Goal: Communication & Community: Answer question/provide support

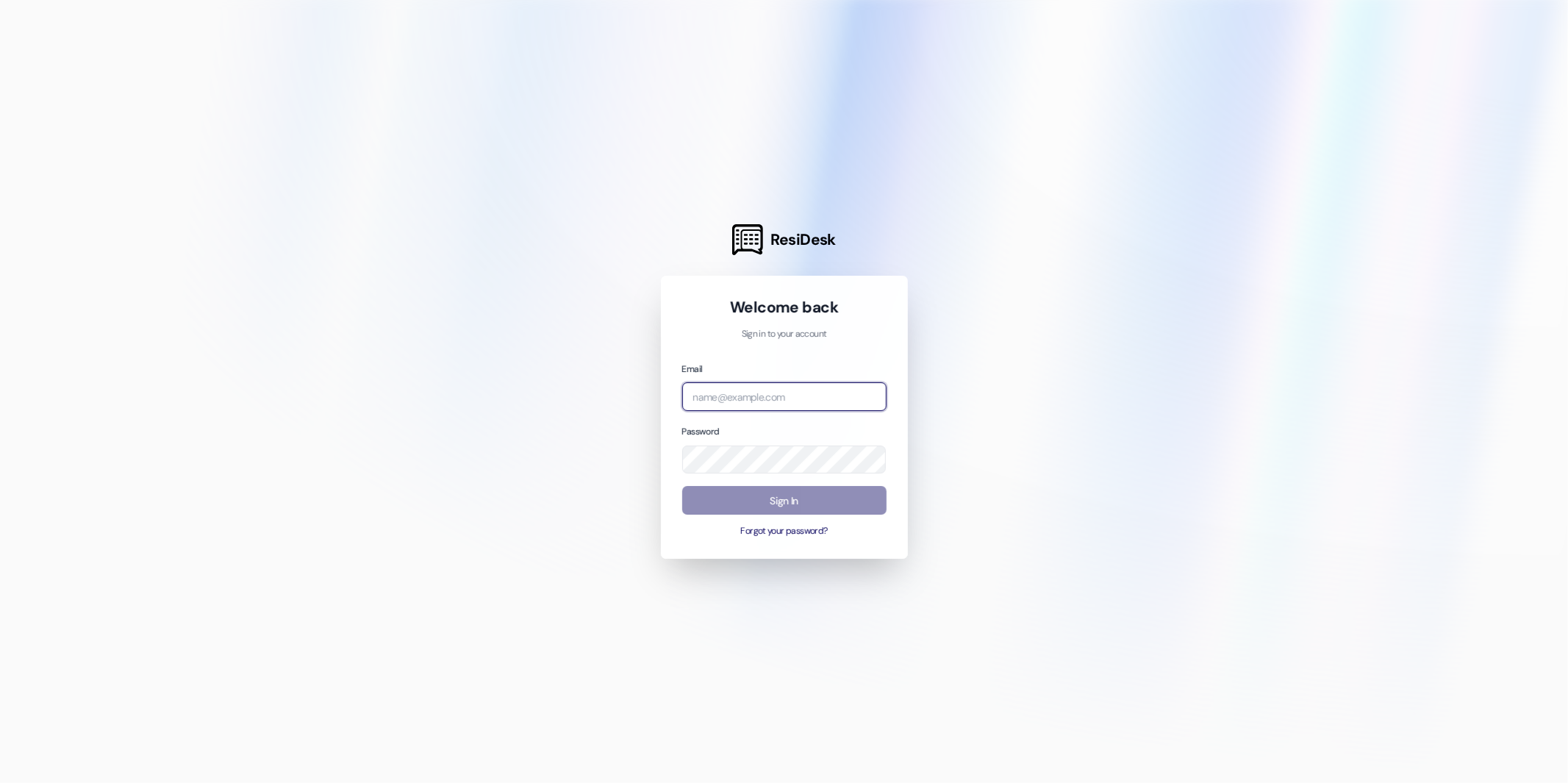
type input "[PERSON_NAME][EMAIL_ADDRESS][DOMAIN_NAME]"
click at [775, 500] on button "Sign In" at bounding box center [784, 500] width 205 height 29
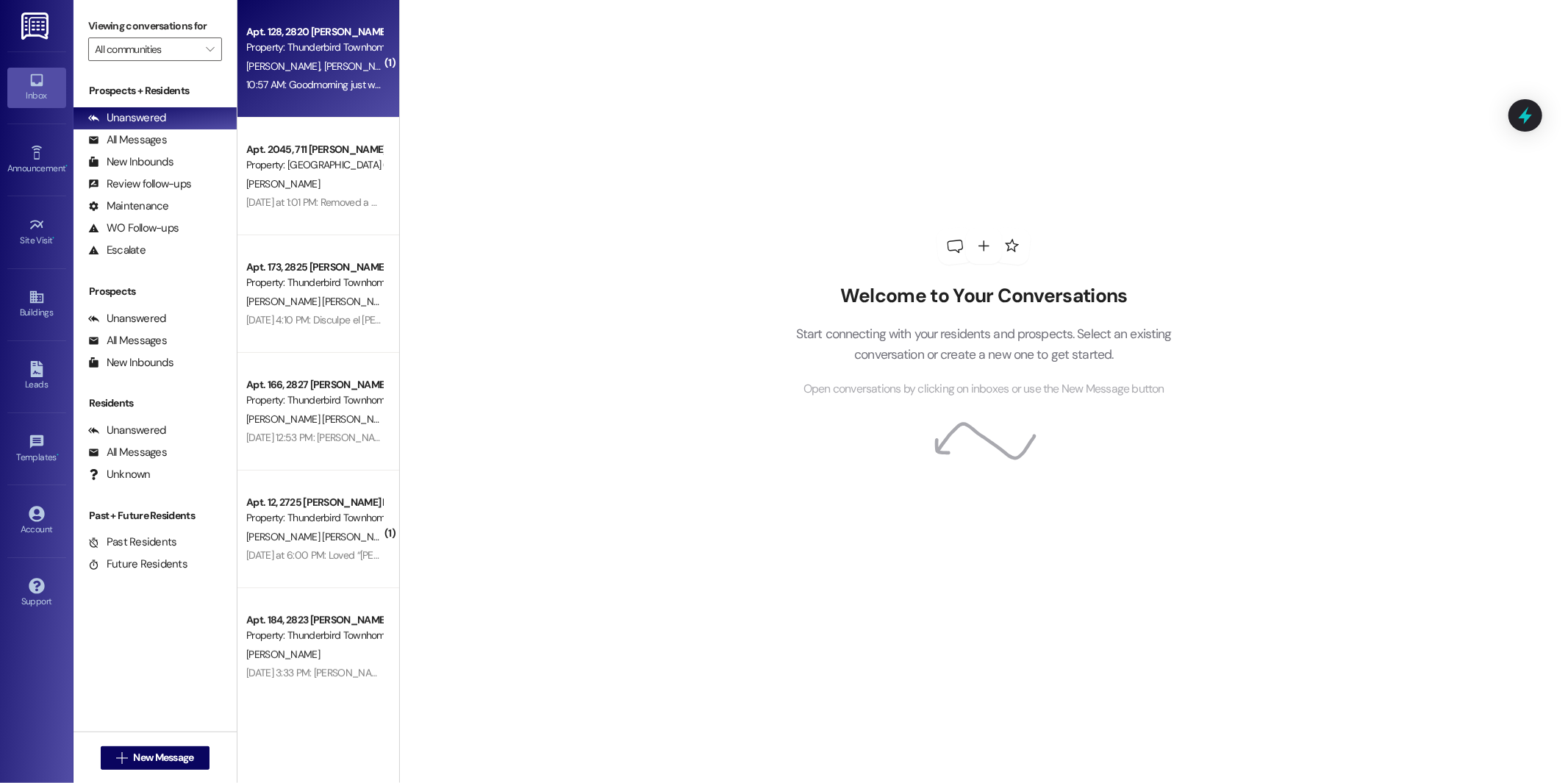
click at [284, 58] on div "[PERSON_NAME] [PERSON_NAME]" at bounding box center [313, 66] width 139 height 18
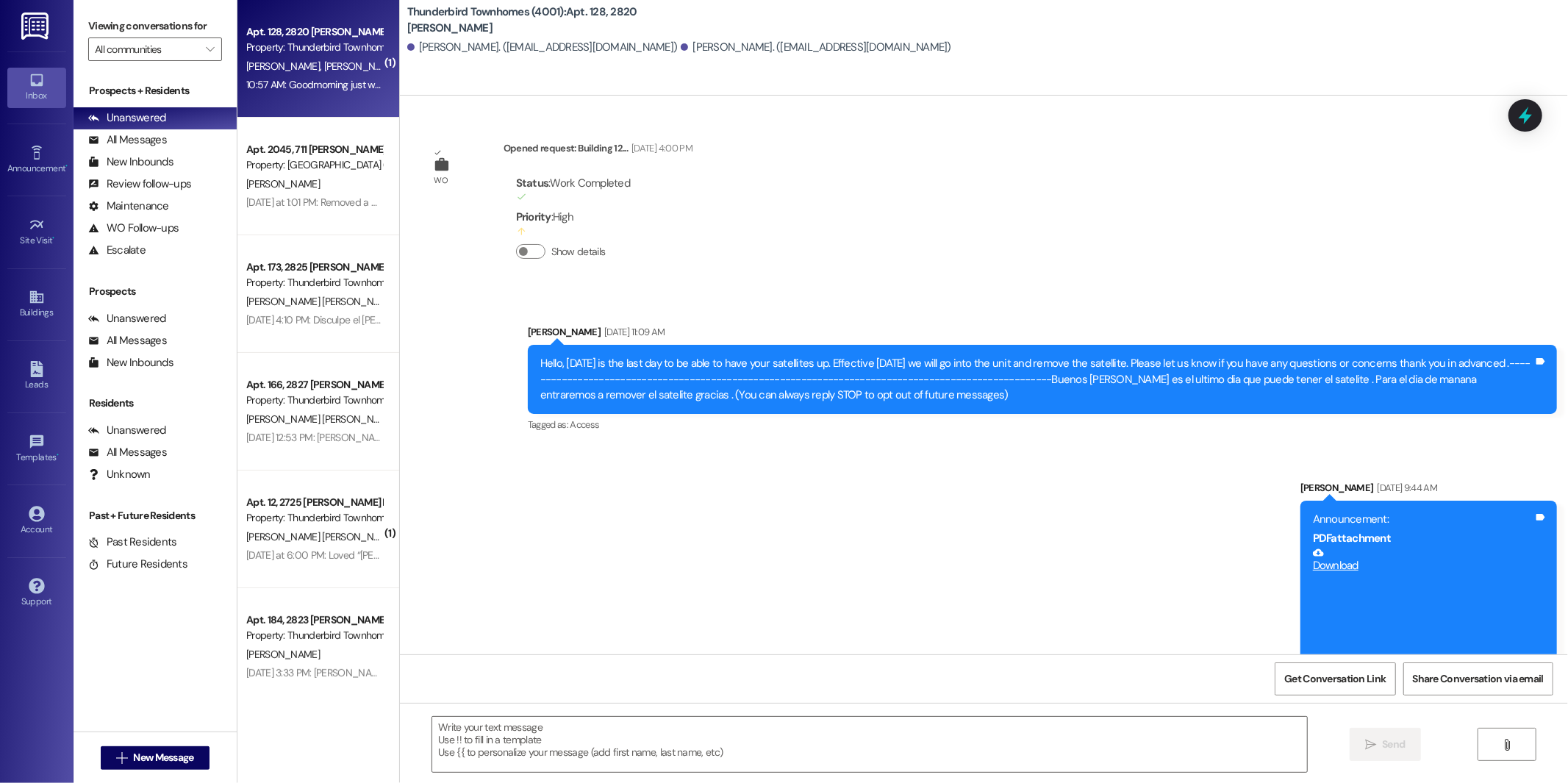
scroll to position [16138, 0]
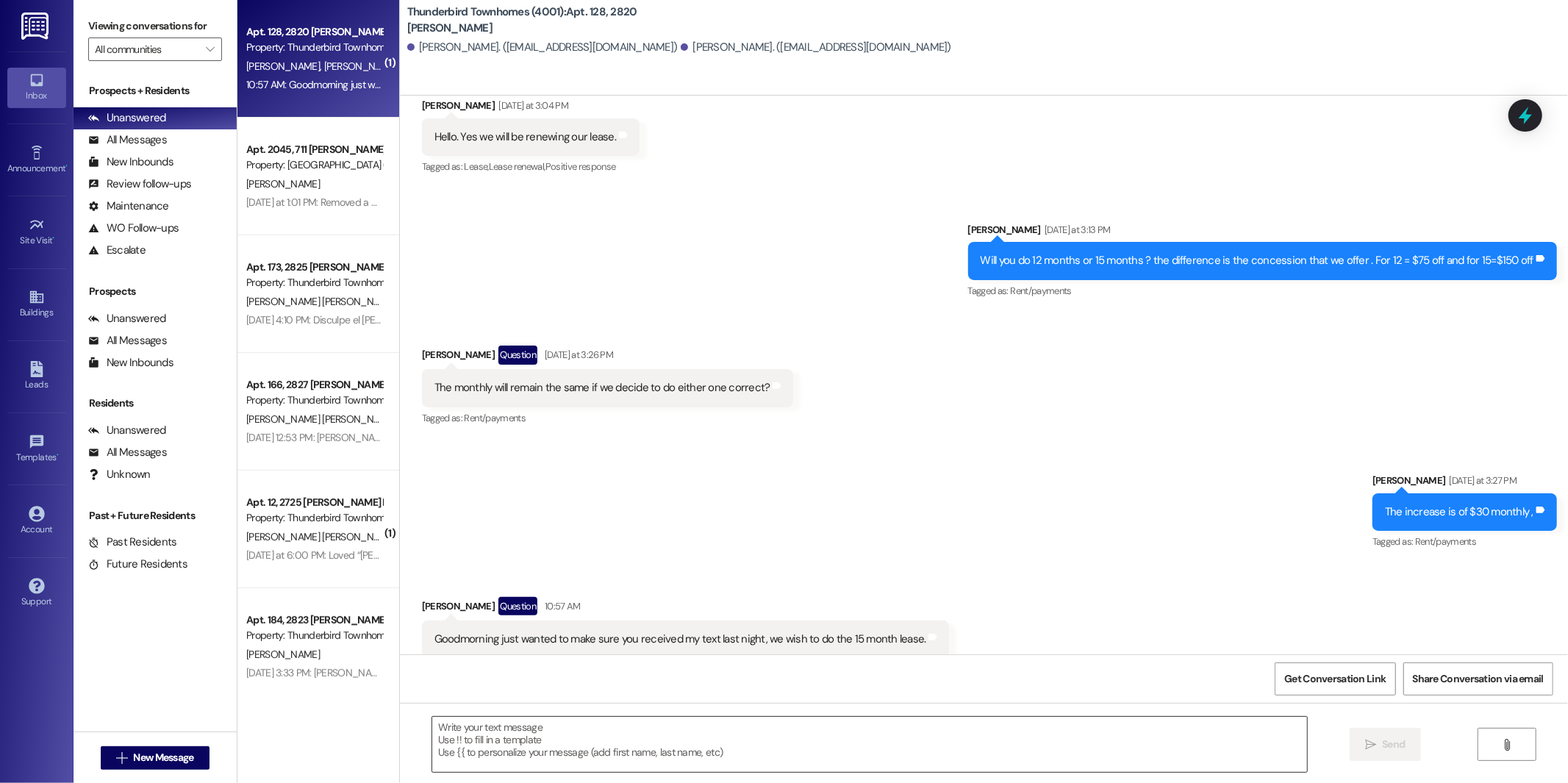
click at [679, 729] on textarea at bounding box center [869, 744] width 875 height 55
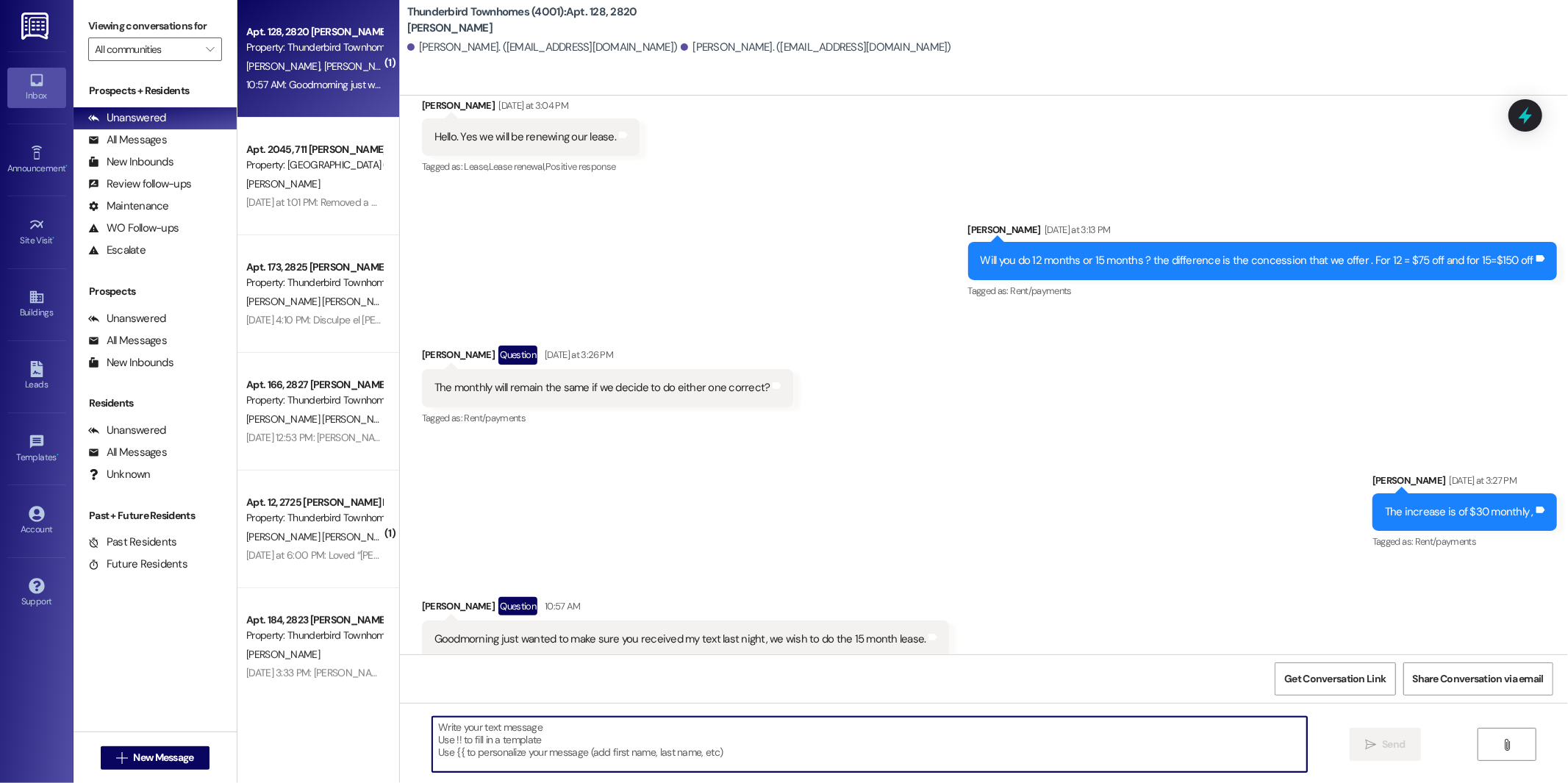
click at [595, 733] on textarea at bounding box center [869, 744] width 875 height 55
type textarea "p"
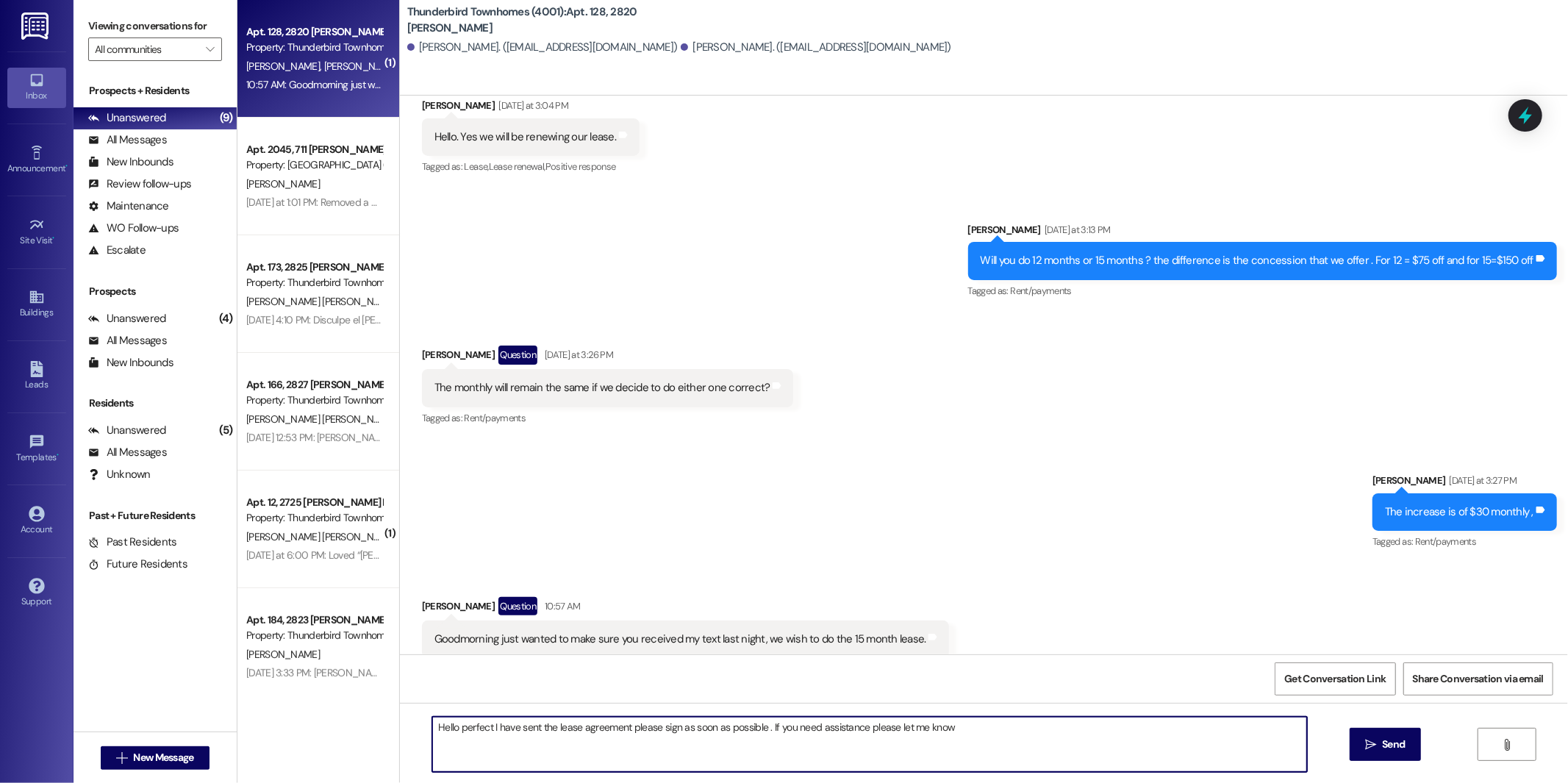
type textarea "Hello perfect I have sent the lease agreement please sign as soon as possible .…"
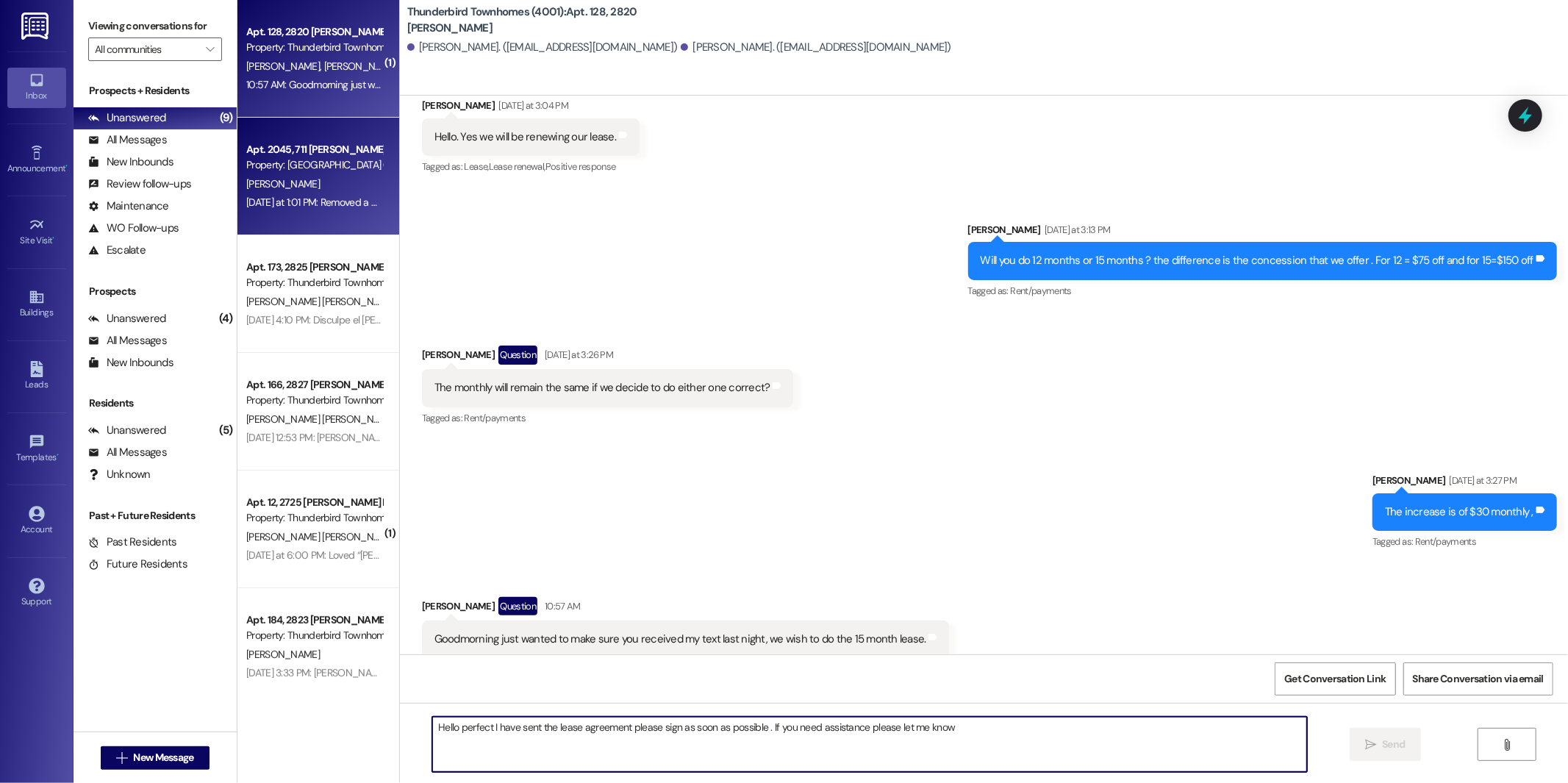
click at [273, 185] on span "[PERSON_NAME]" at bounding box center [283, 184] width 74 height 13
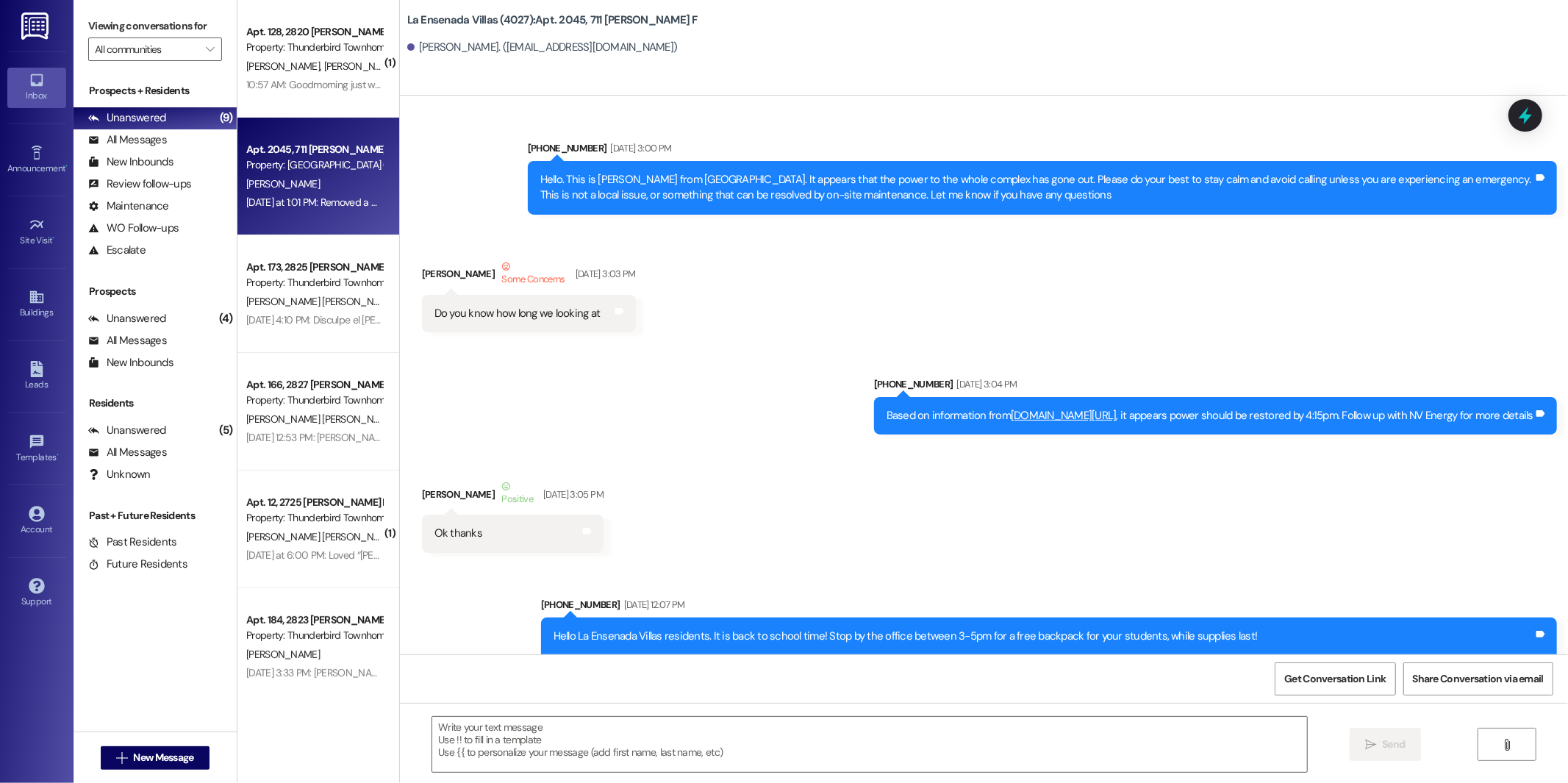
scroll to position [17167, 0]
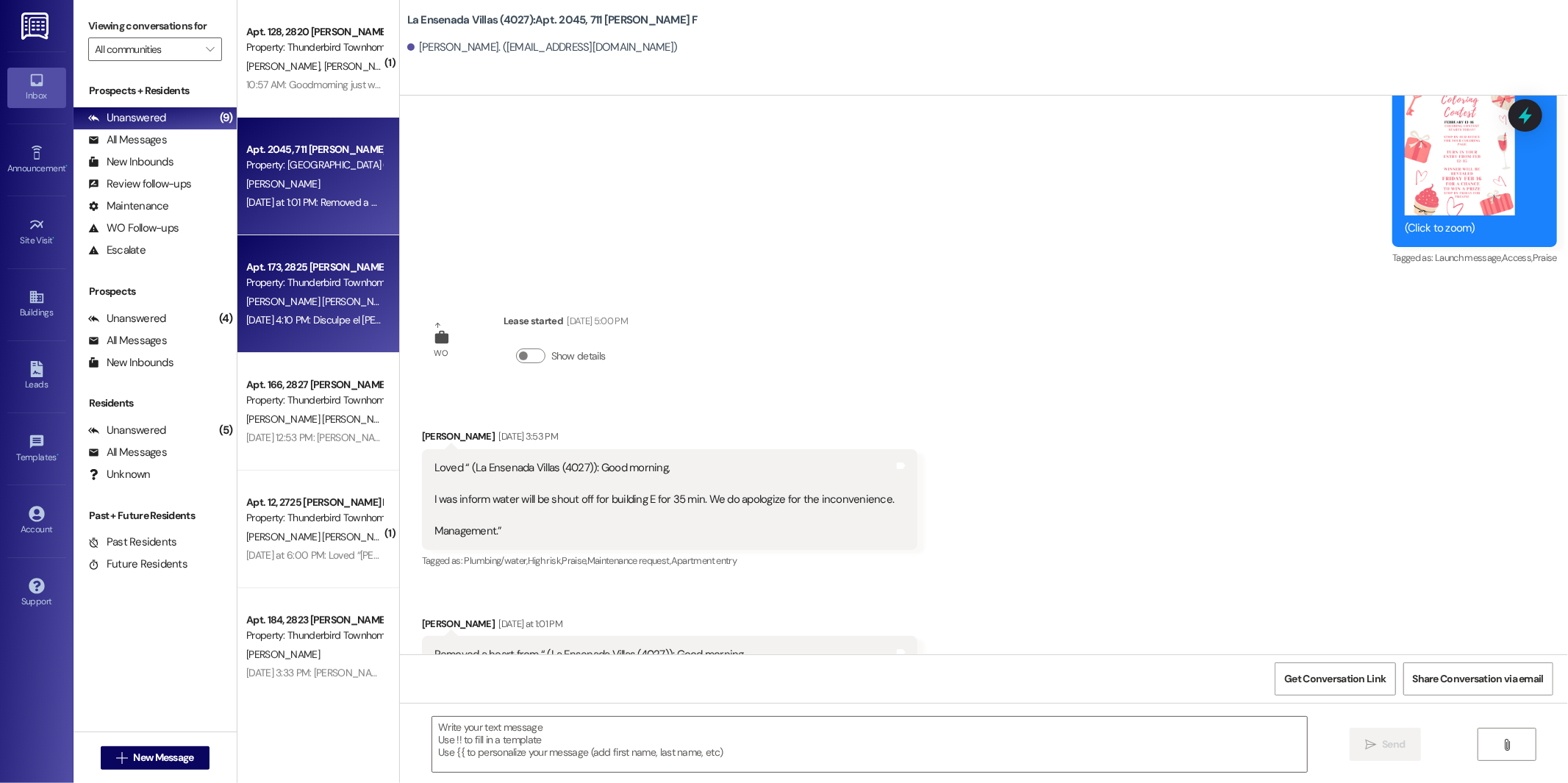
click at [269, 271] on div "Apt. 173, 2825 [PERSON_NAME]" at bounding box center [314, 267] width 136 height 15
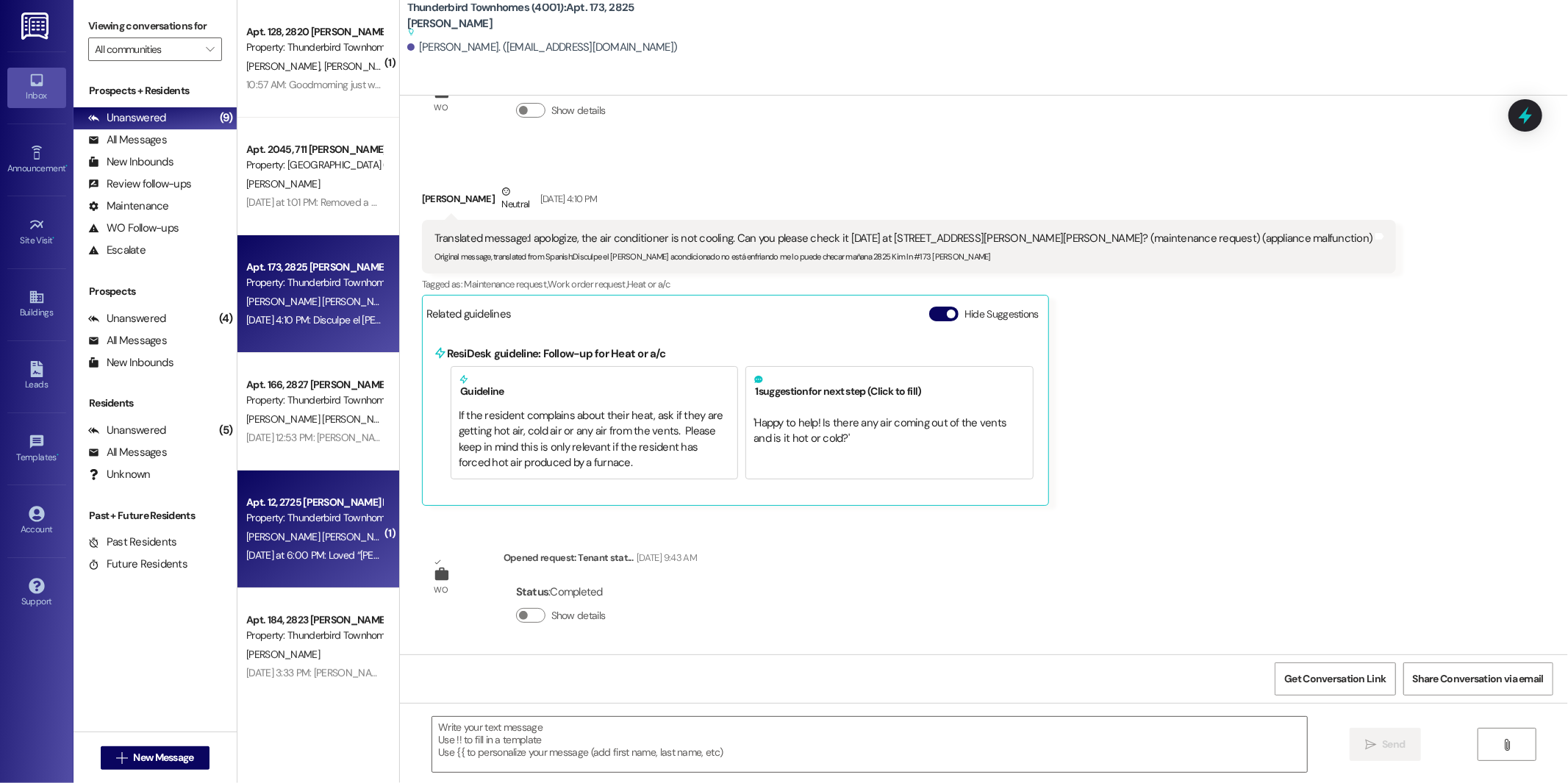
click at [338, 551] on div "[DATE] at 6:00 PM: Loved “[PERSON_NAME] (Thunderbird Townhomes (4001)): Great s…" at bounding box center [472, 555] width 452 height 13
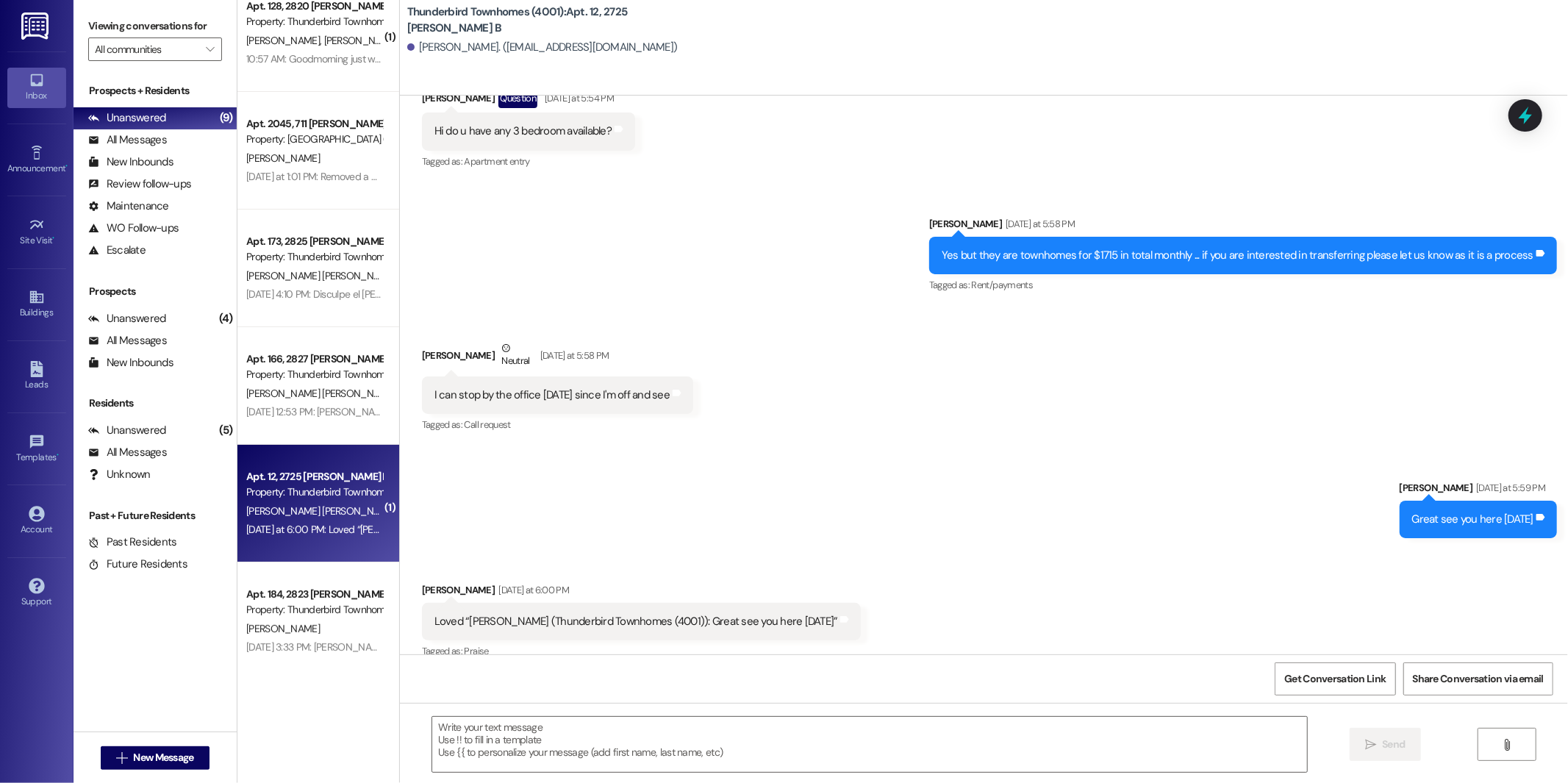
scroll to position [27, 0]
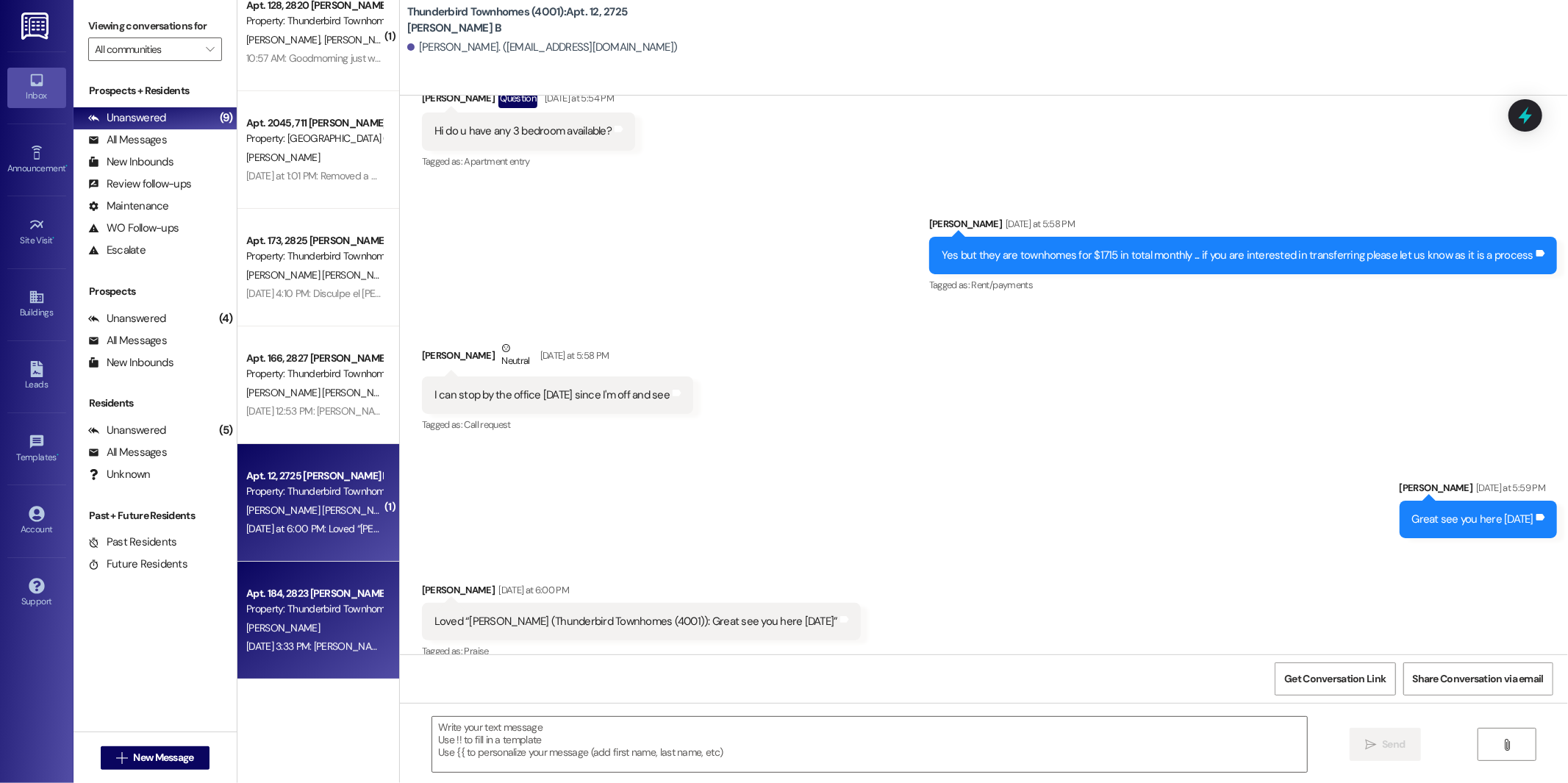
click at [326, 627] on div "[PERSON_NAME]" at bounding box center [313, 628] width 139 height 18
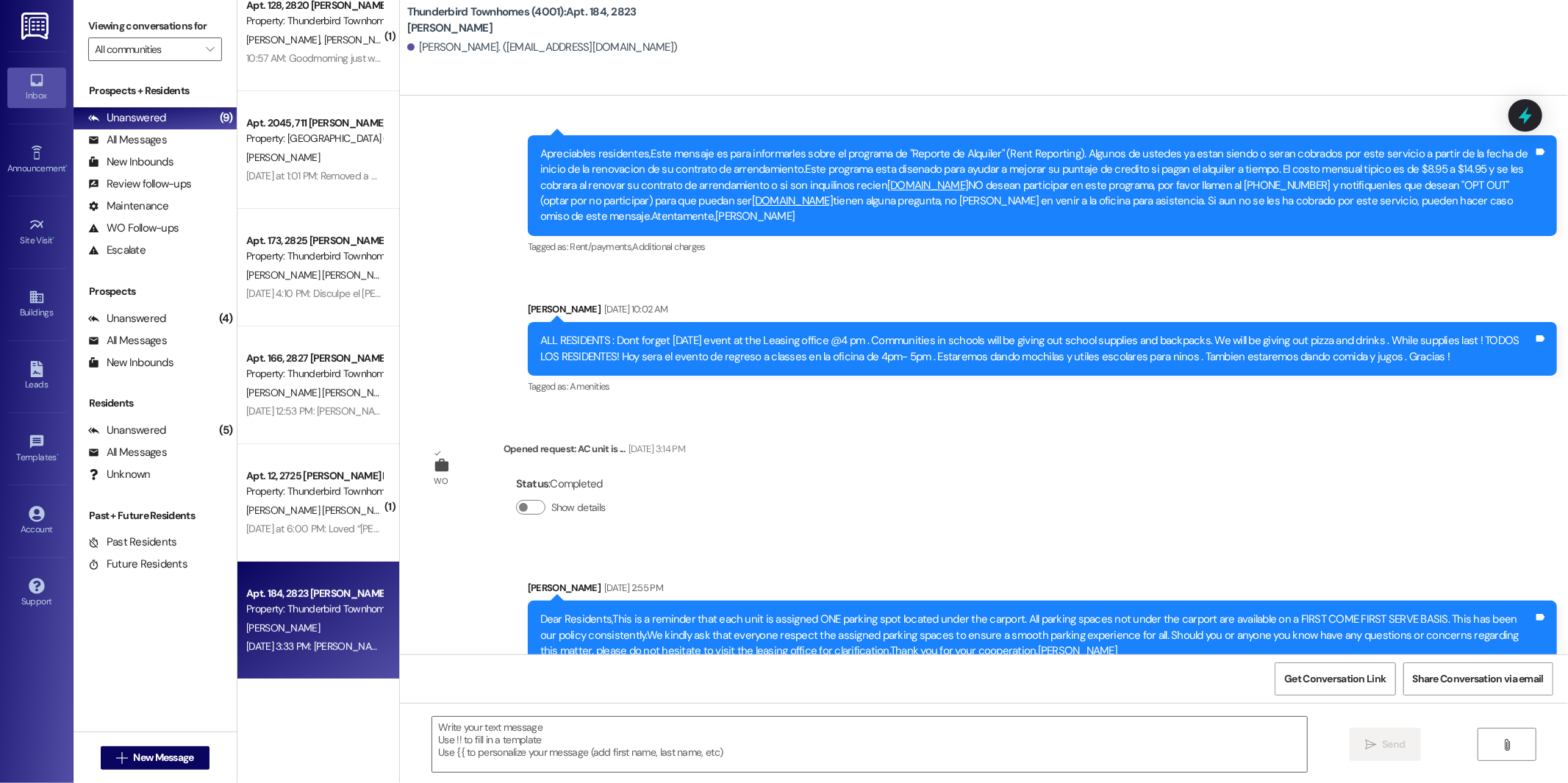
scroll to position [17567, 0]
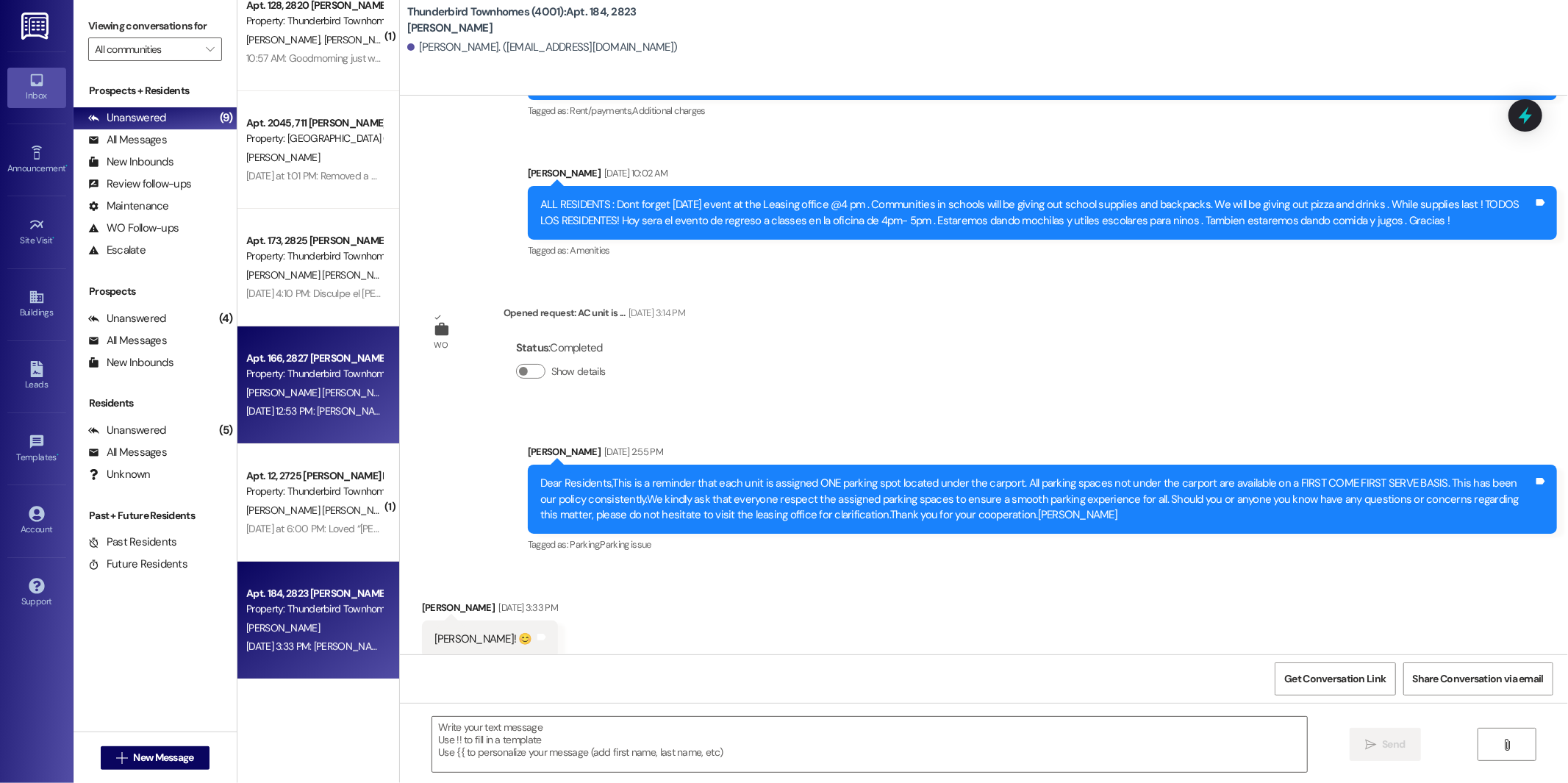
click at [301, 405] on div "[DATE] 12:53 PM: [PERSON_NAME]. Muchisimas gracias. Ya gestionamos la instalaci…" at bounding box center [533, 410] width 573 height 13
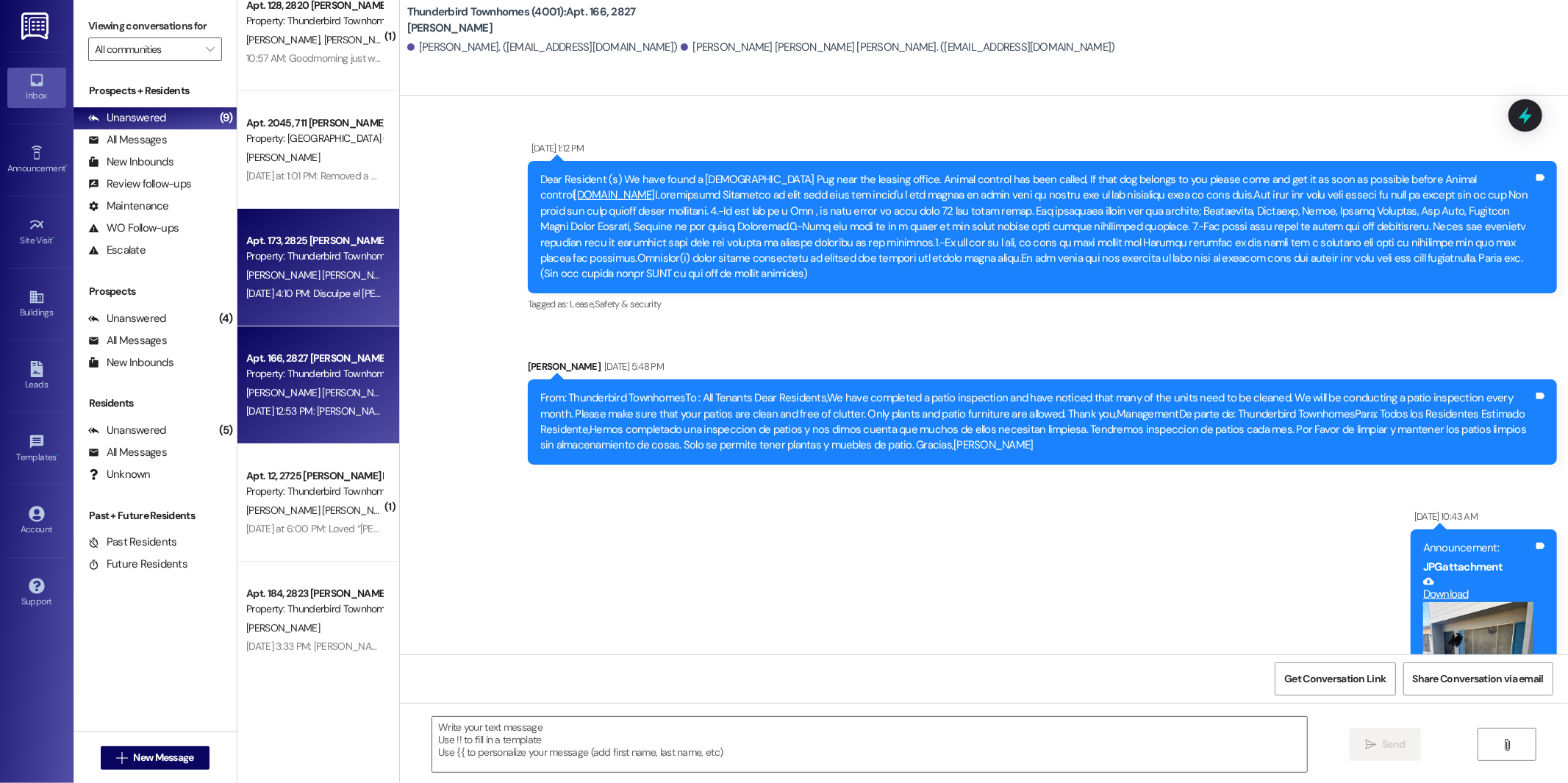
scroll to position [23833, 0]
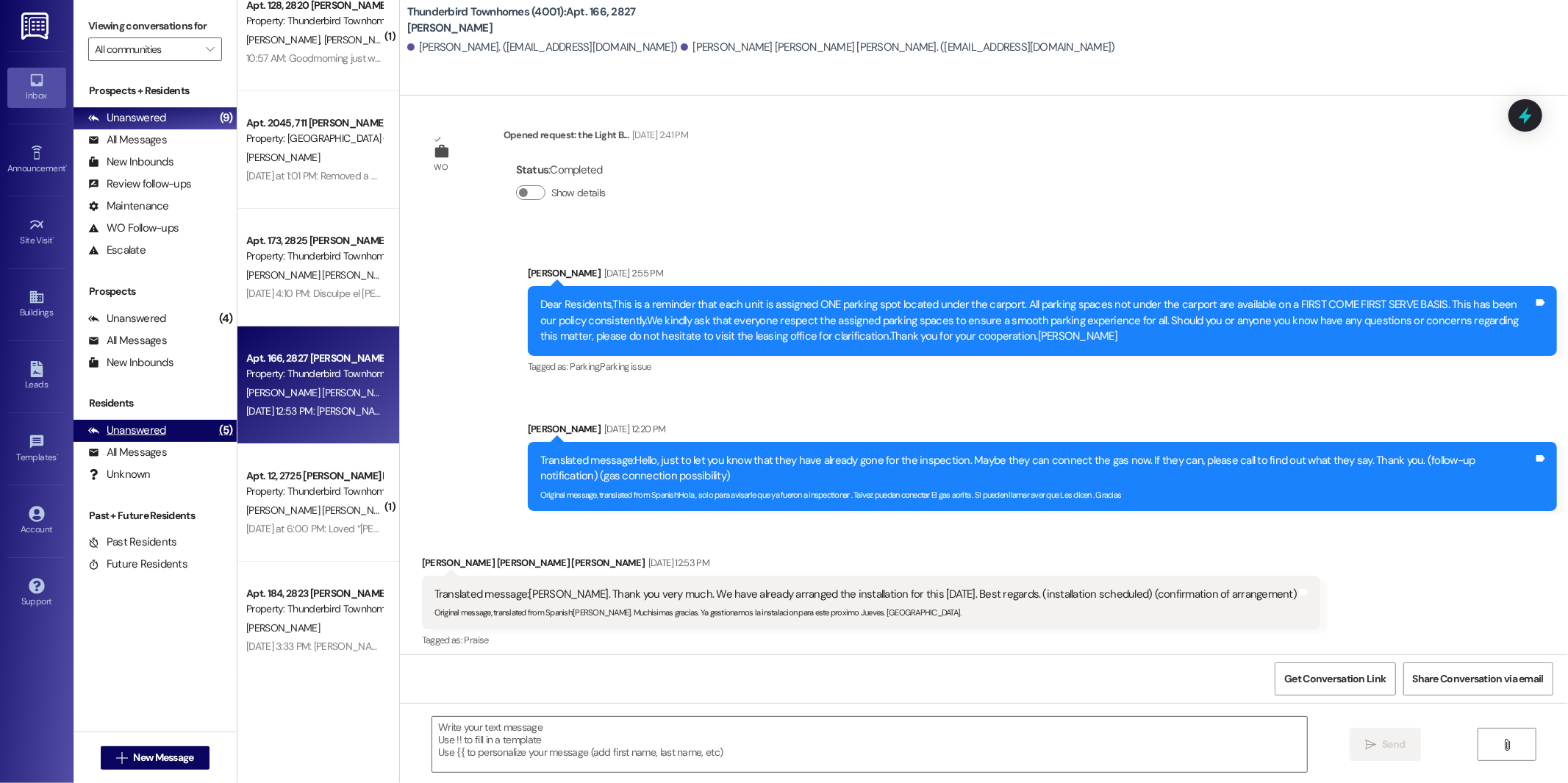
click at [159, 431] on div "Unanswered" at bounding box center [127, 430] width 78 height 15
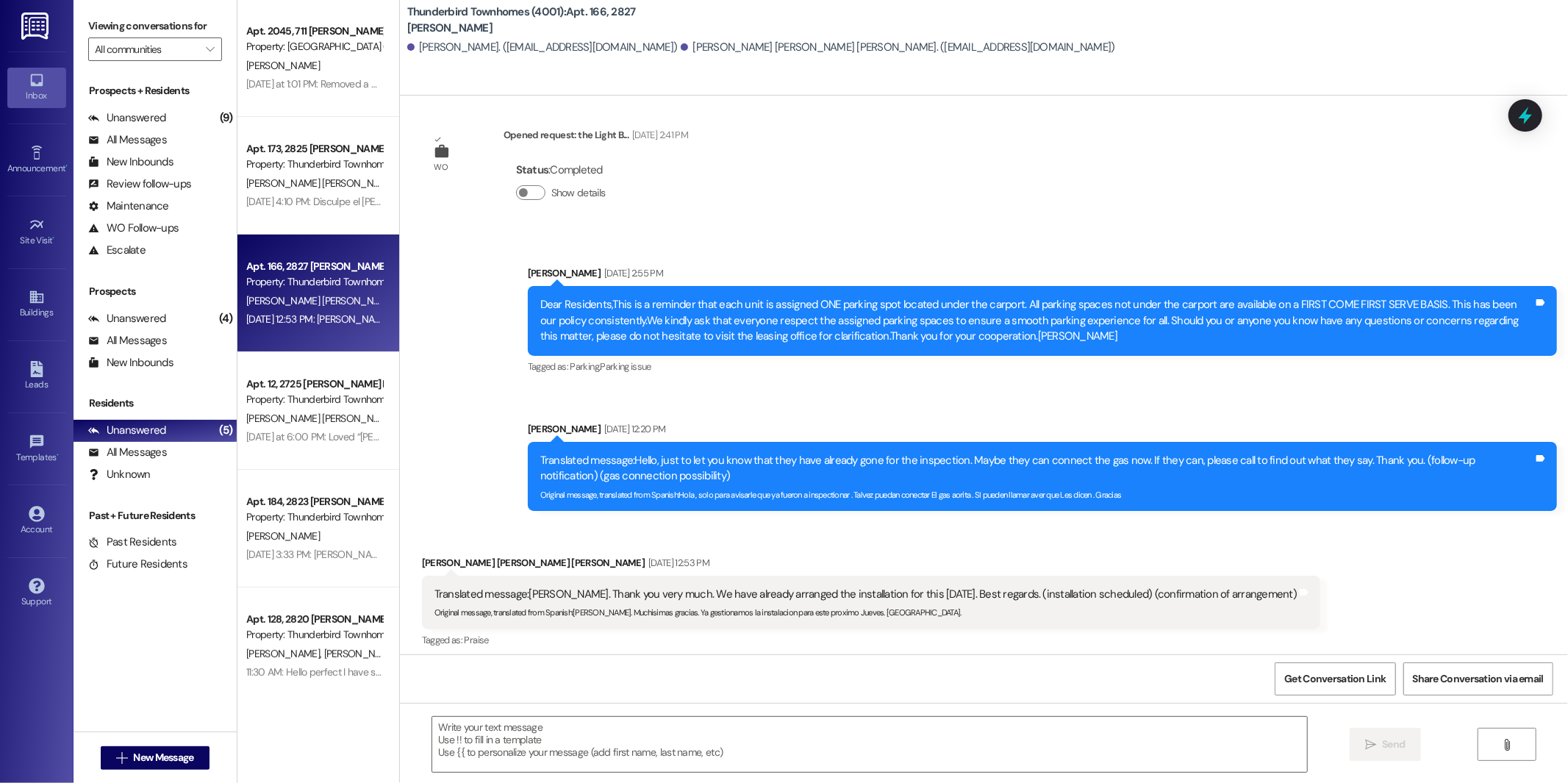
scroll to position [0, 0]
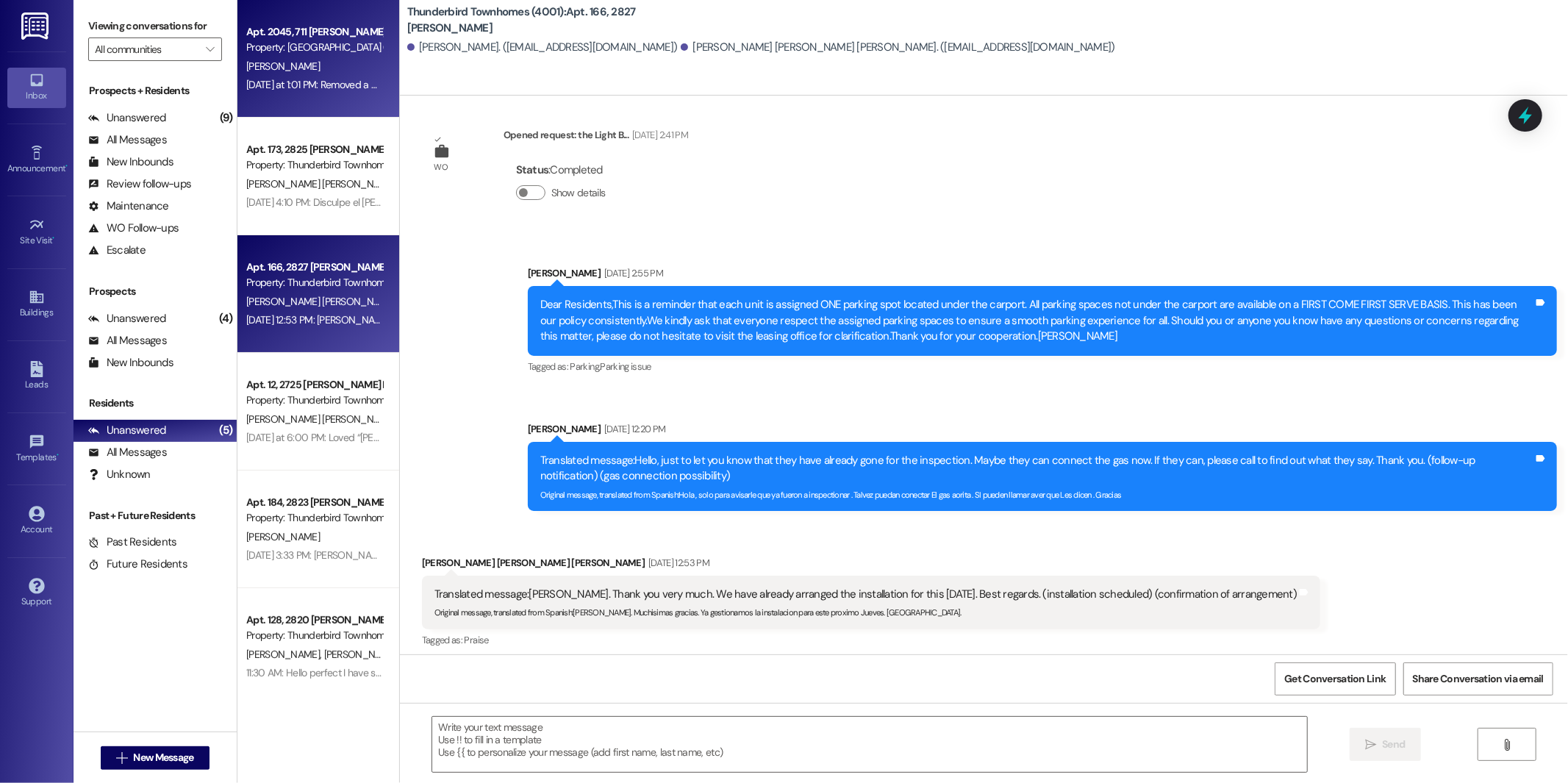
click at [328, 69] on div "[PERSON_NAME]" at bounding box center [313, 66] width 139 height 18
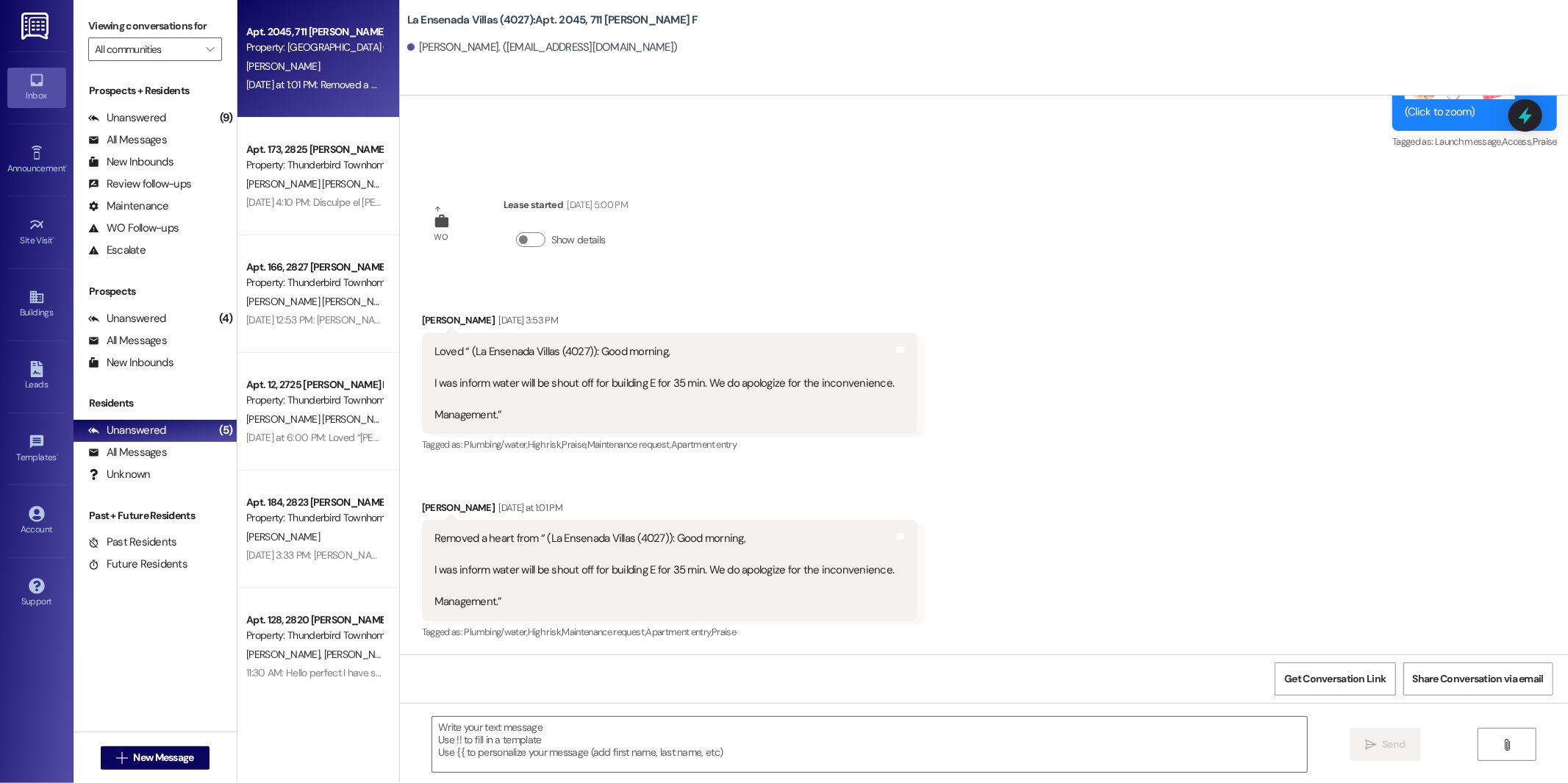
scroll to position [17028, 0]
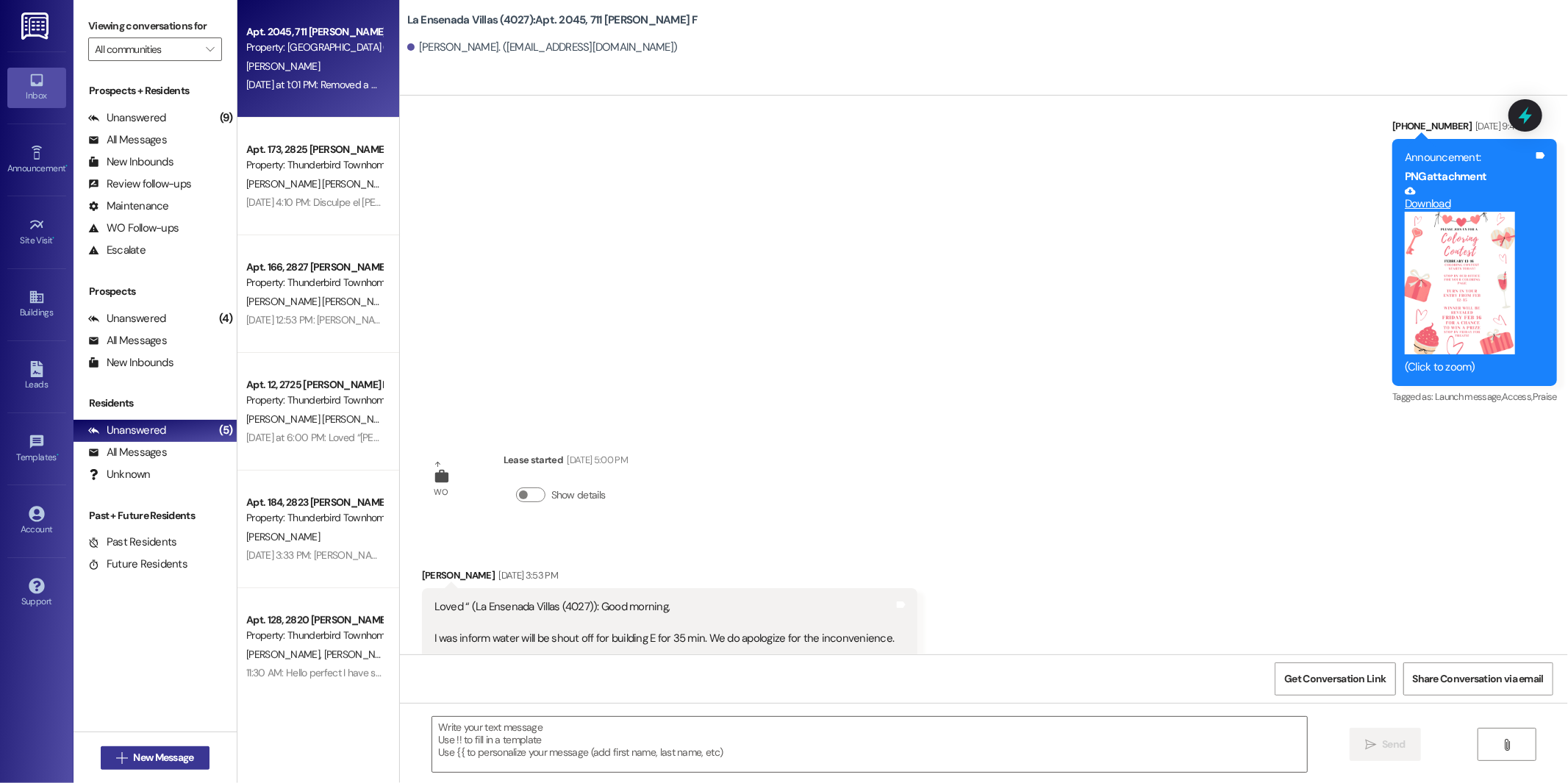
click at [164, 765] on span "New Message" at bounding box center [163, 757] width 60 height 15
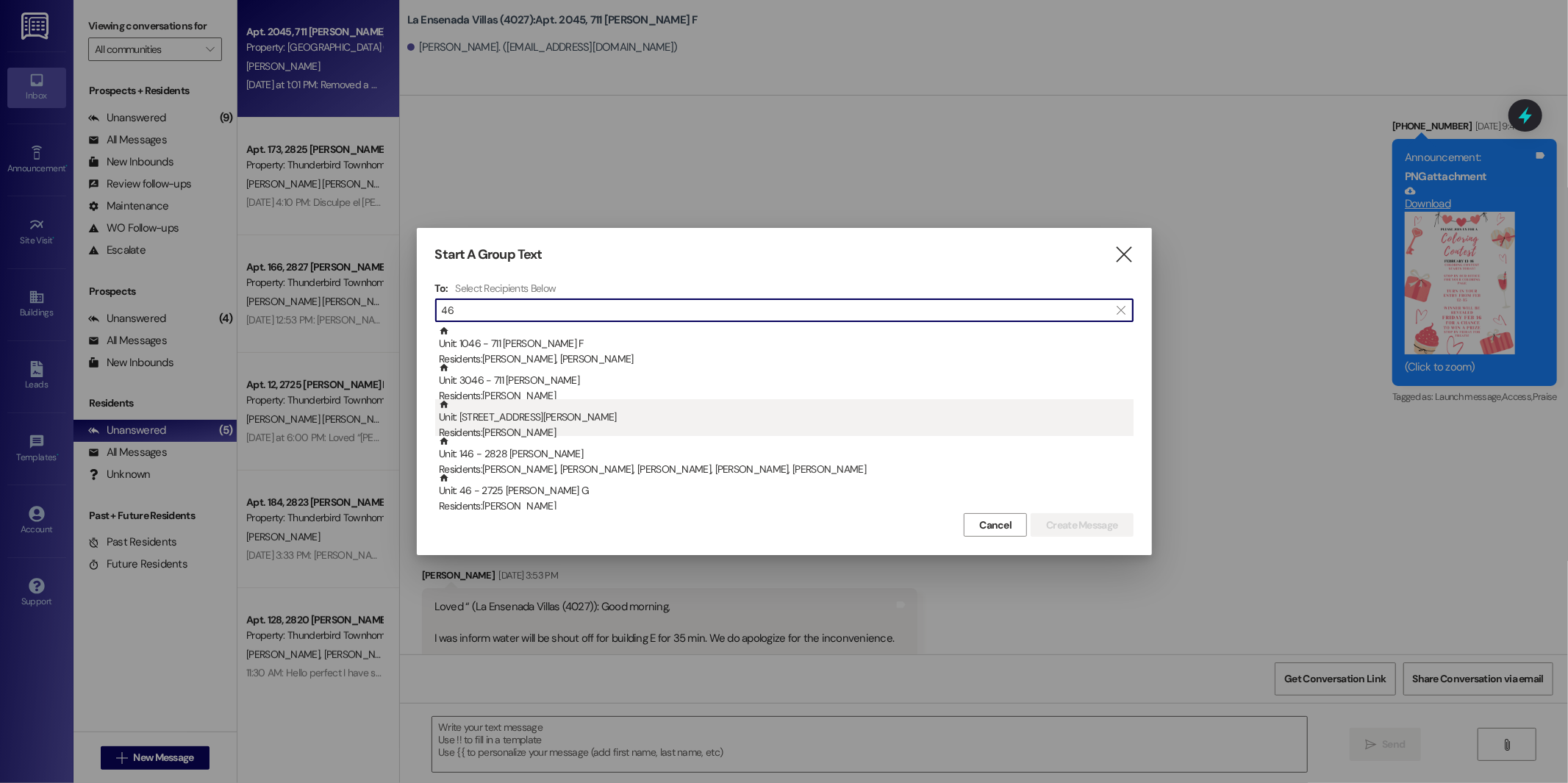
type input "46"
click at [571, 420] on div "Unit: [STREET_ADDRESS][PERSON_NAME] Residents: [PERSON_NAME]" at bounding box center [786, 420] width 695 height 42
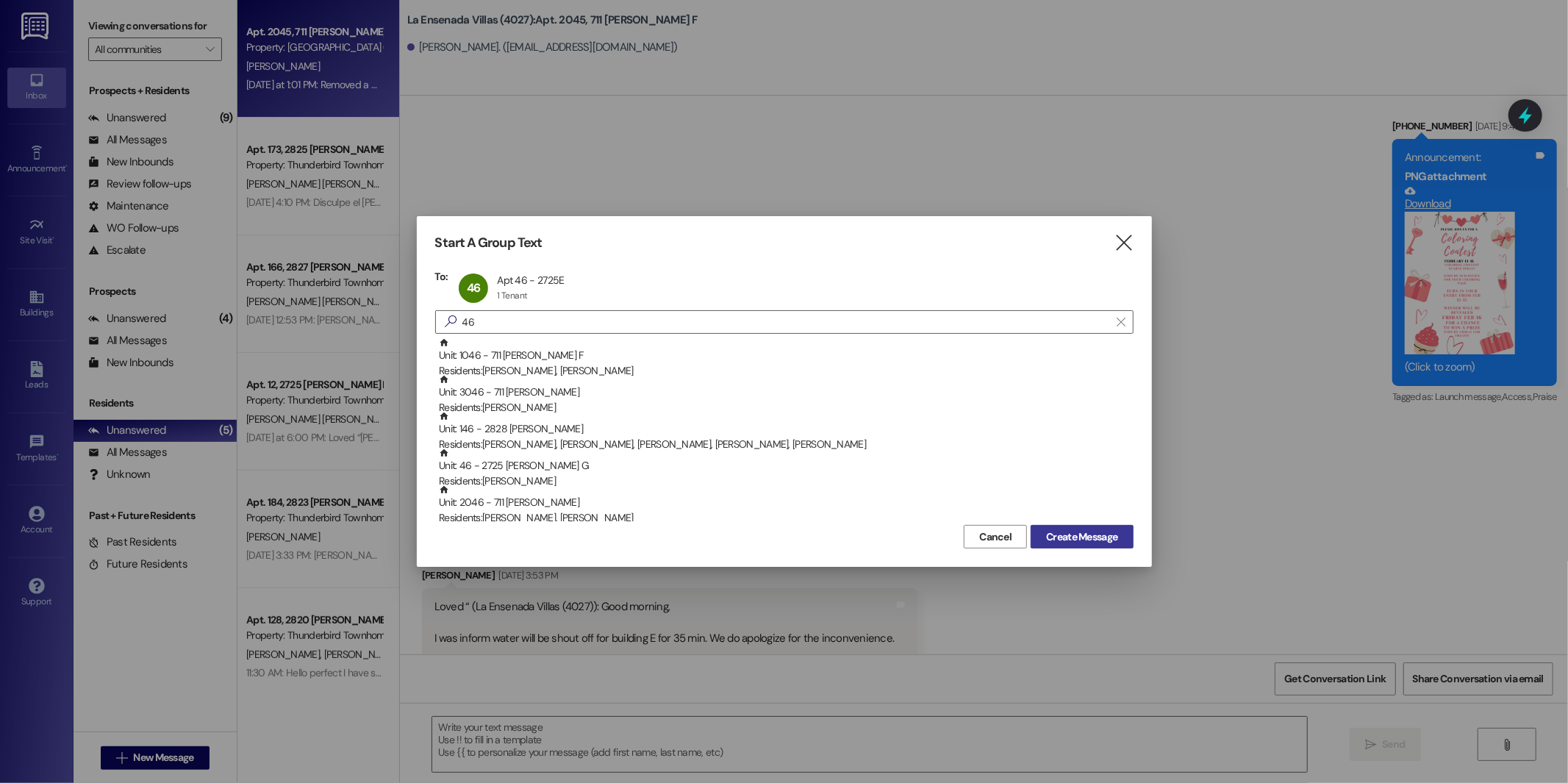
click at [1053, 538] on span "Create Message" at bounding box center [1081, 536] width 71 height 15
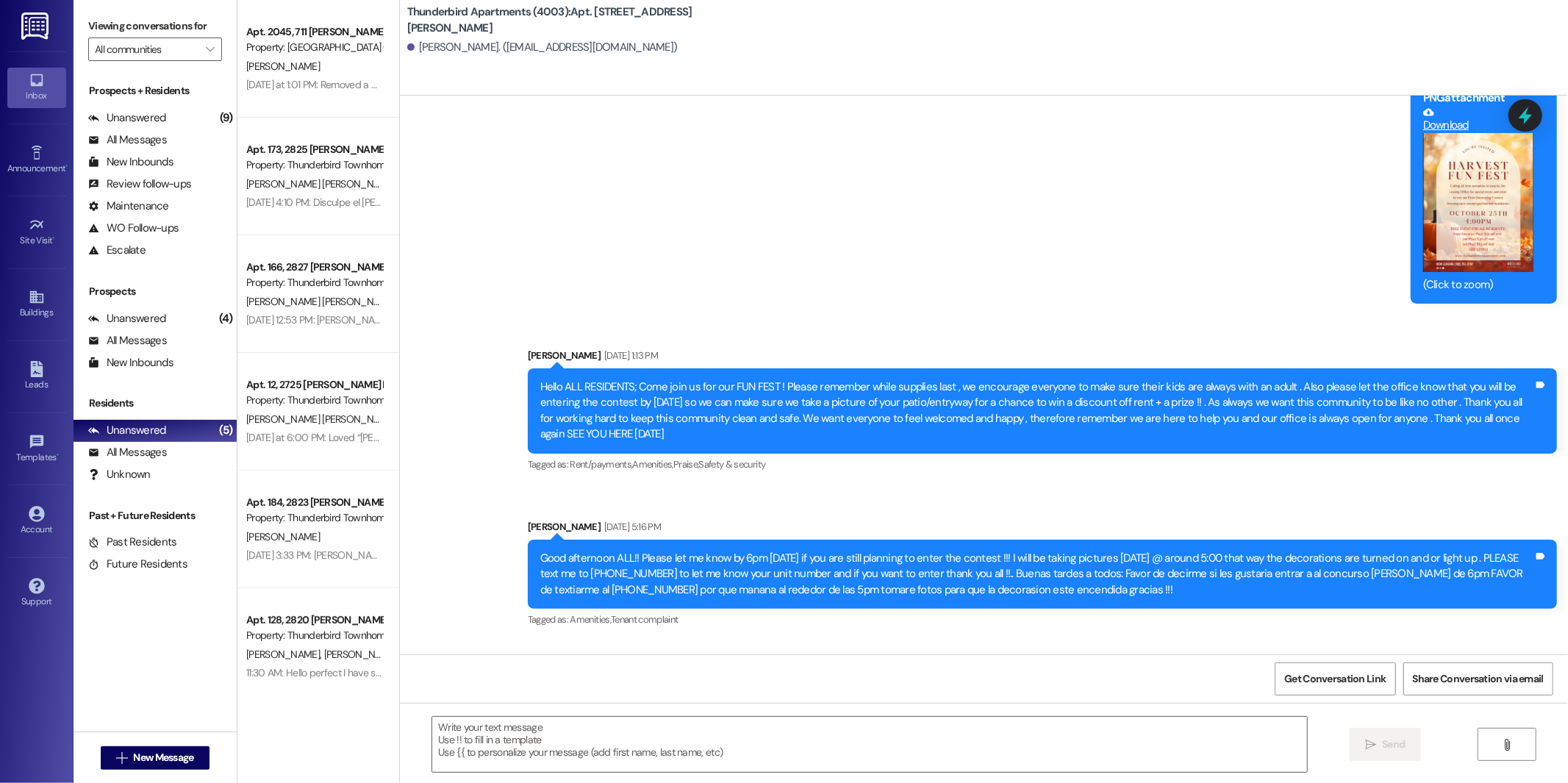
scroll to position [25535, 0]
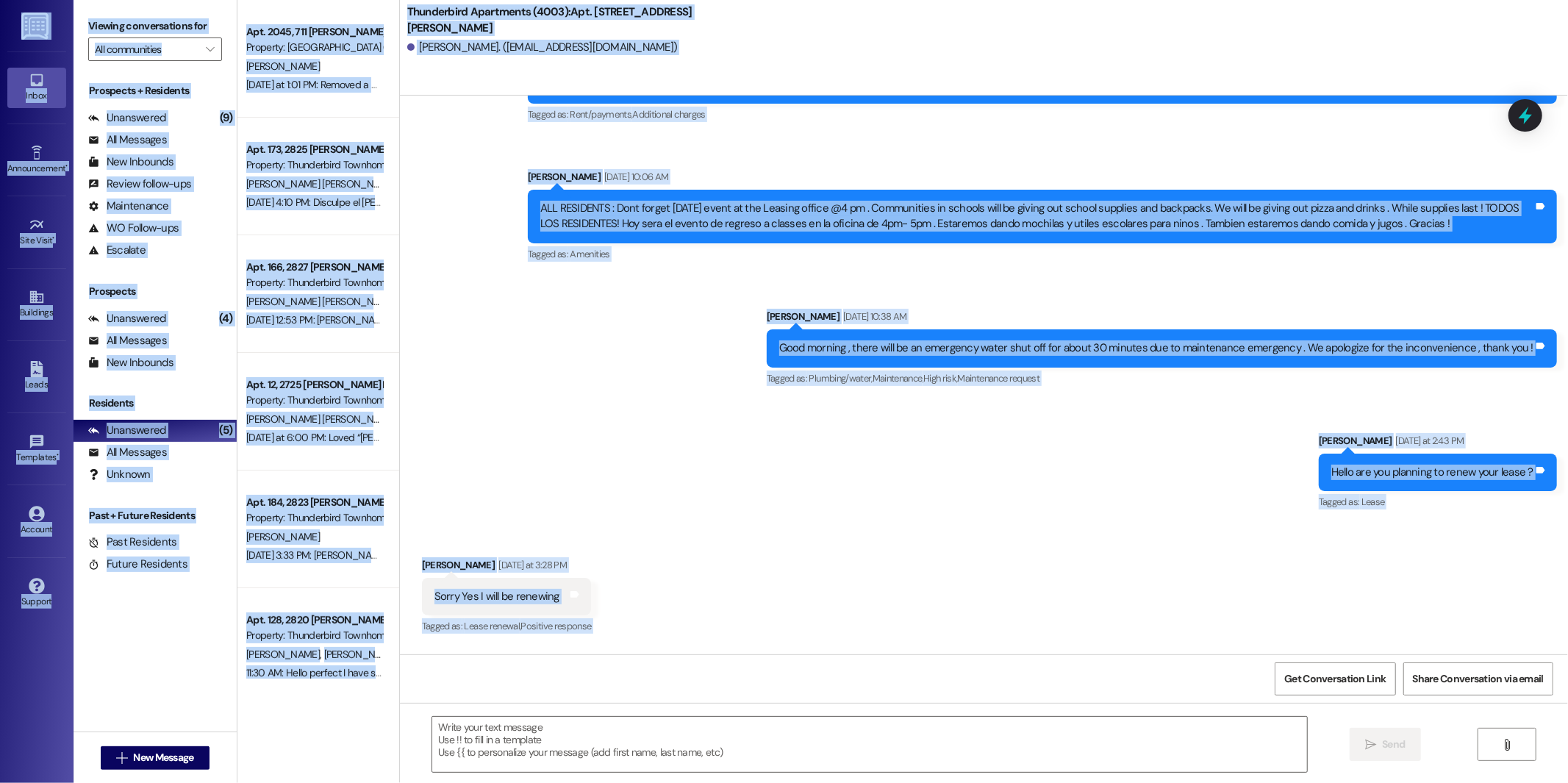
drag, startPoint x: 872, startPoint y: 604, endPoint x: 1582, endPoint y: 594, distance: 710.1
click at [1567, 594] on html "Inbox Go to Inbox Announcement • Send A Text Announcement Site Visit • Go to Si…" at bounding box center [784, 392] width 1568 height 783
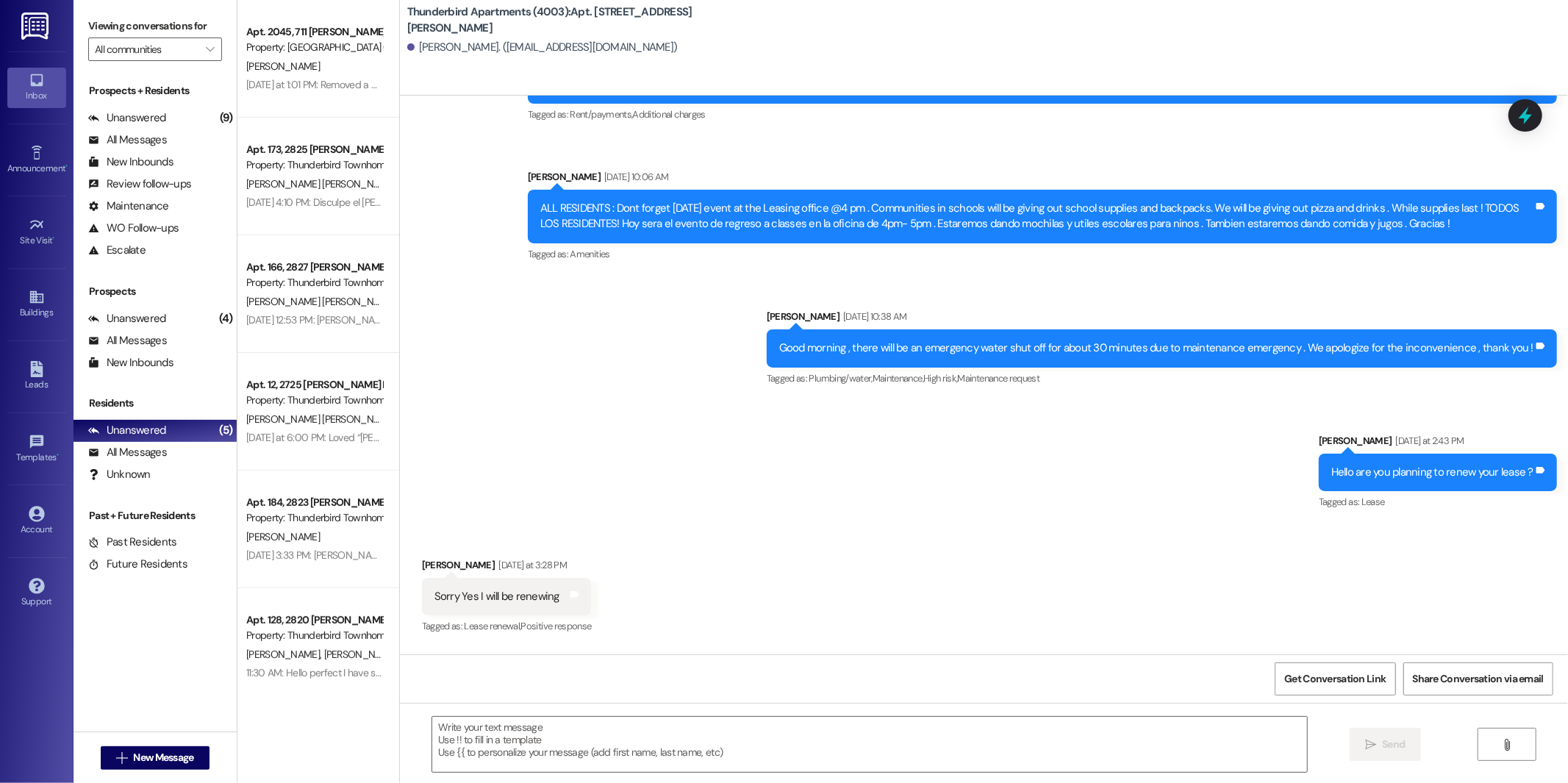
click at [1222, 713] on div "Great , will you want the 12 months or the 15 months? the difference is the inv…" at bounding box center [1195, 720] width 677 height 15
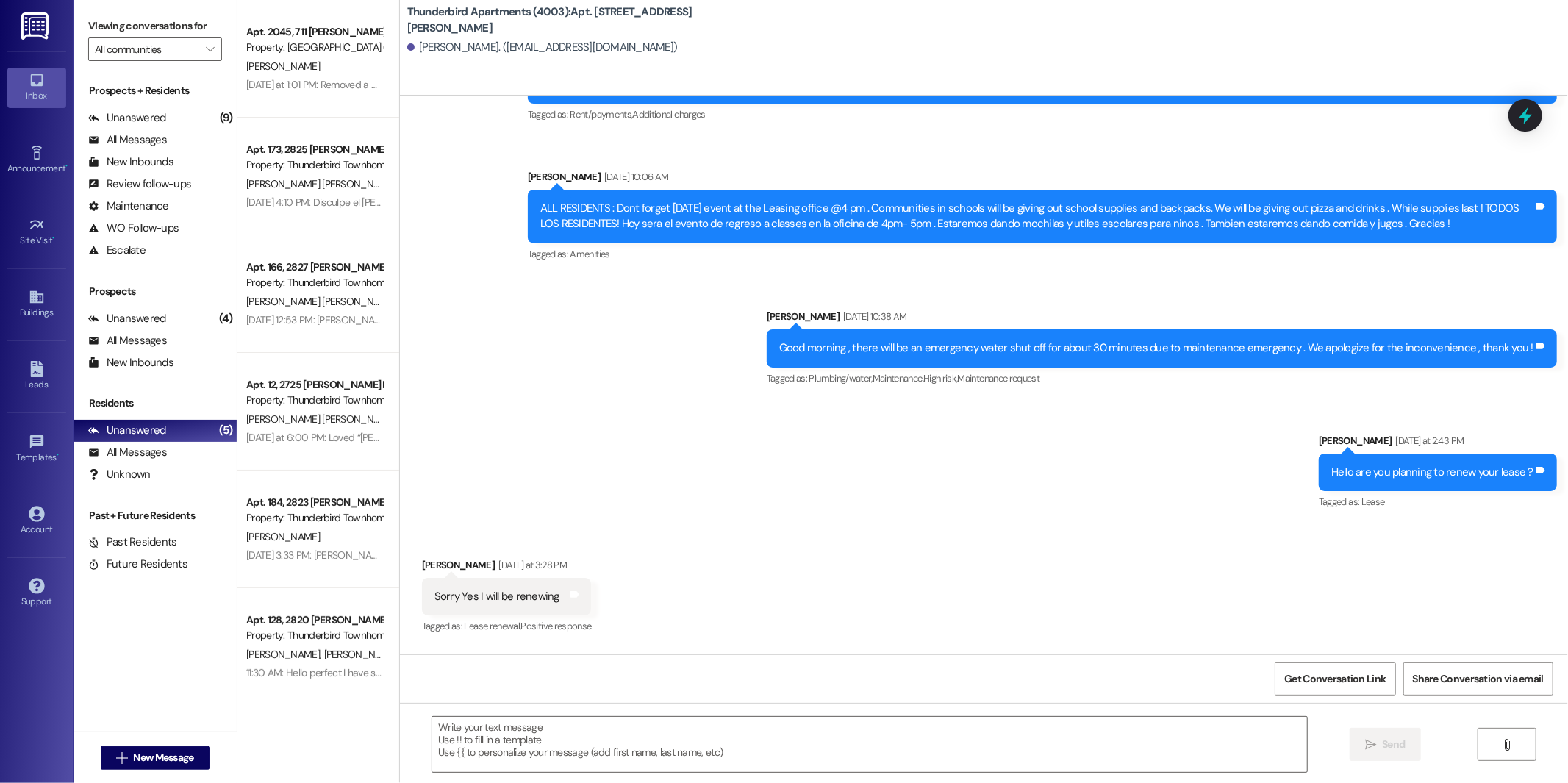
click at [1222, 713] on div "Great , will you want the 12 months or the 15 months? the difference is the inv…" at bounding box center [1195, 720] width 677 height 15
copy div "Great , will you want the 12 months or the 15 months? the difference is the inv…"
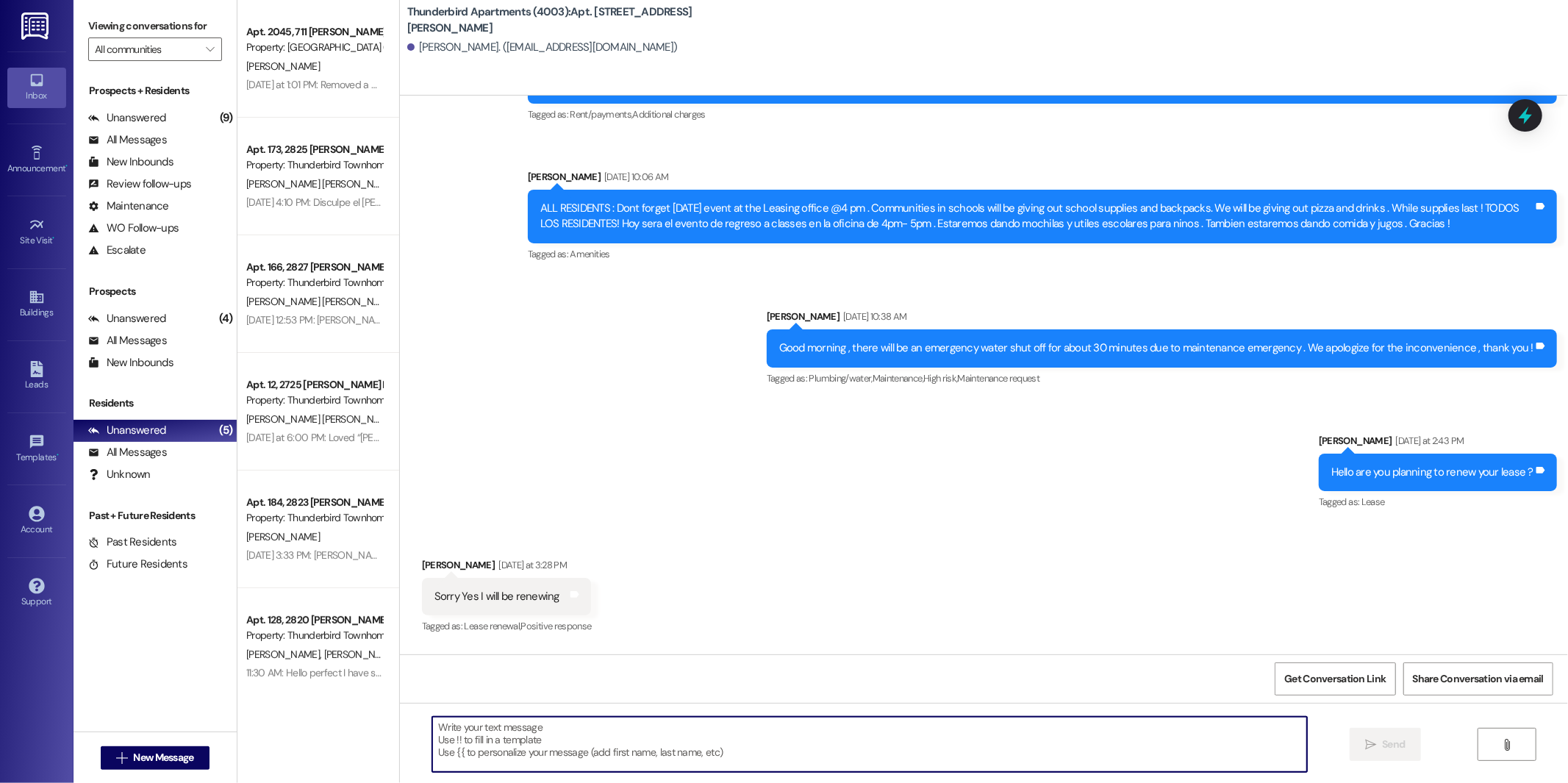
paste textarea "Great , will you want the 12 months or the 15 months? the difference is the inv…"
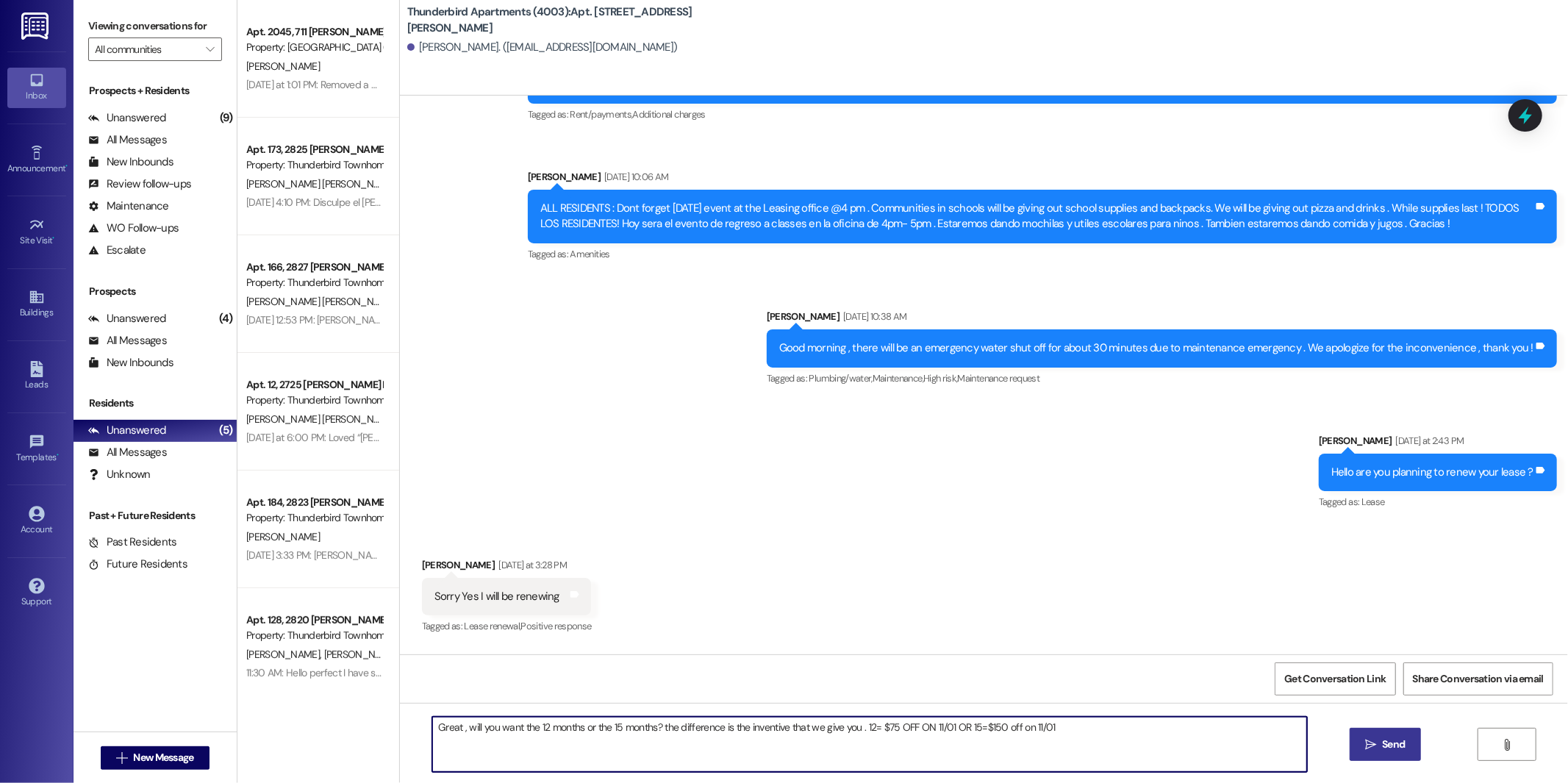
type textarea "Great , will you want the 12 months or the 15 months? the difference is the inv…"
click at [1352, 742] on button " Send" at bounding box center [1384, 744] width 71 height 33
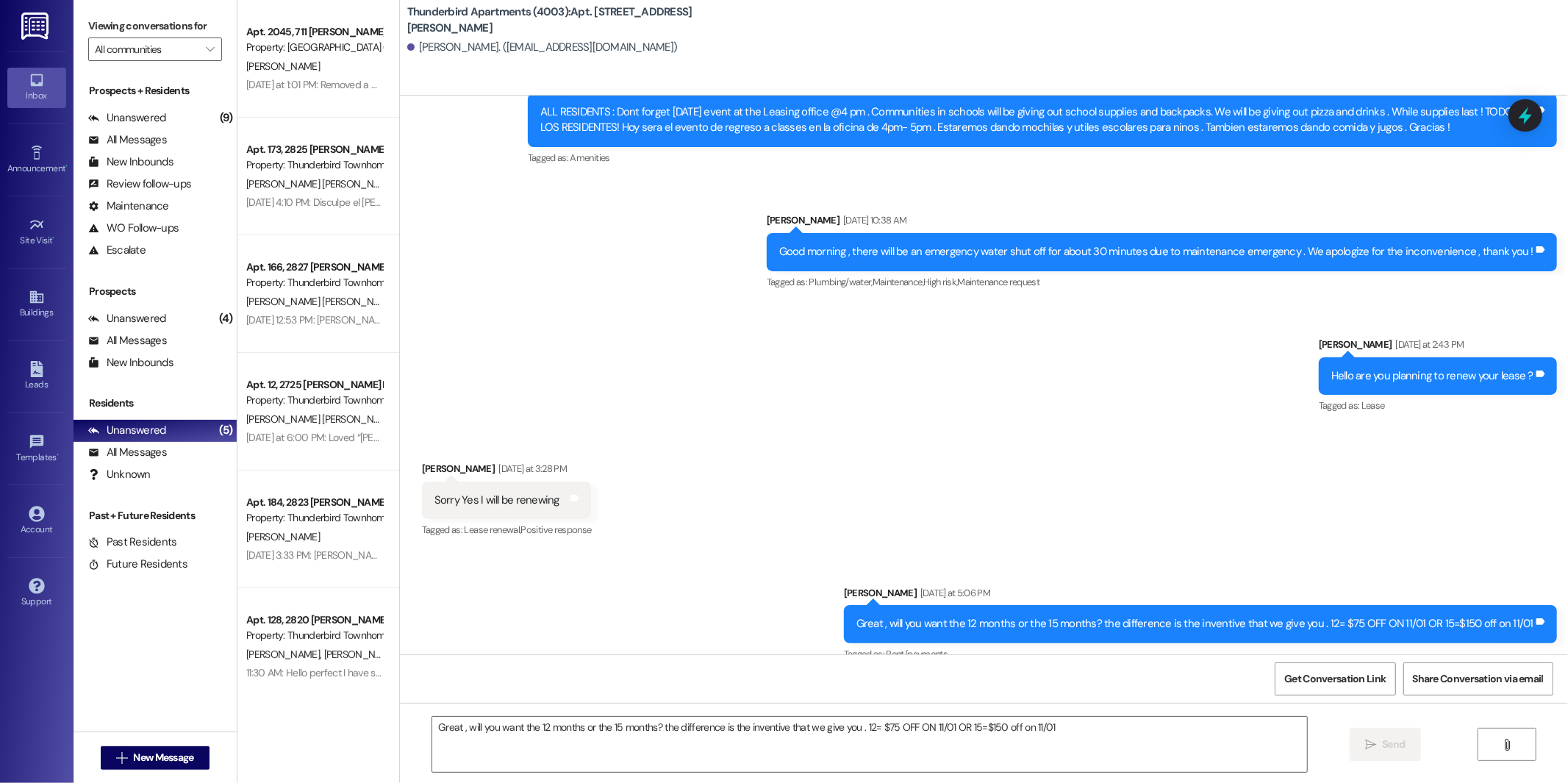
scroll to position [25638, 0]
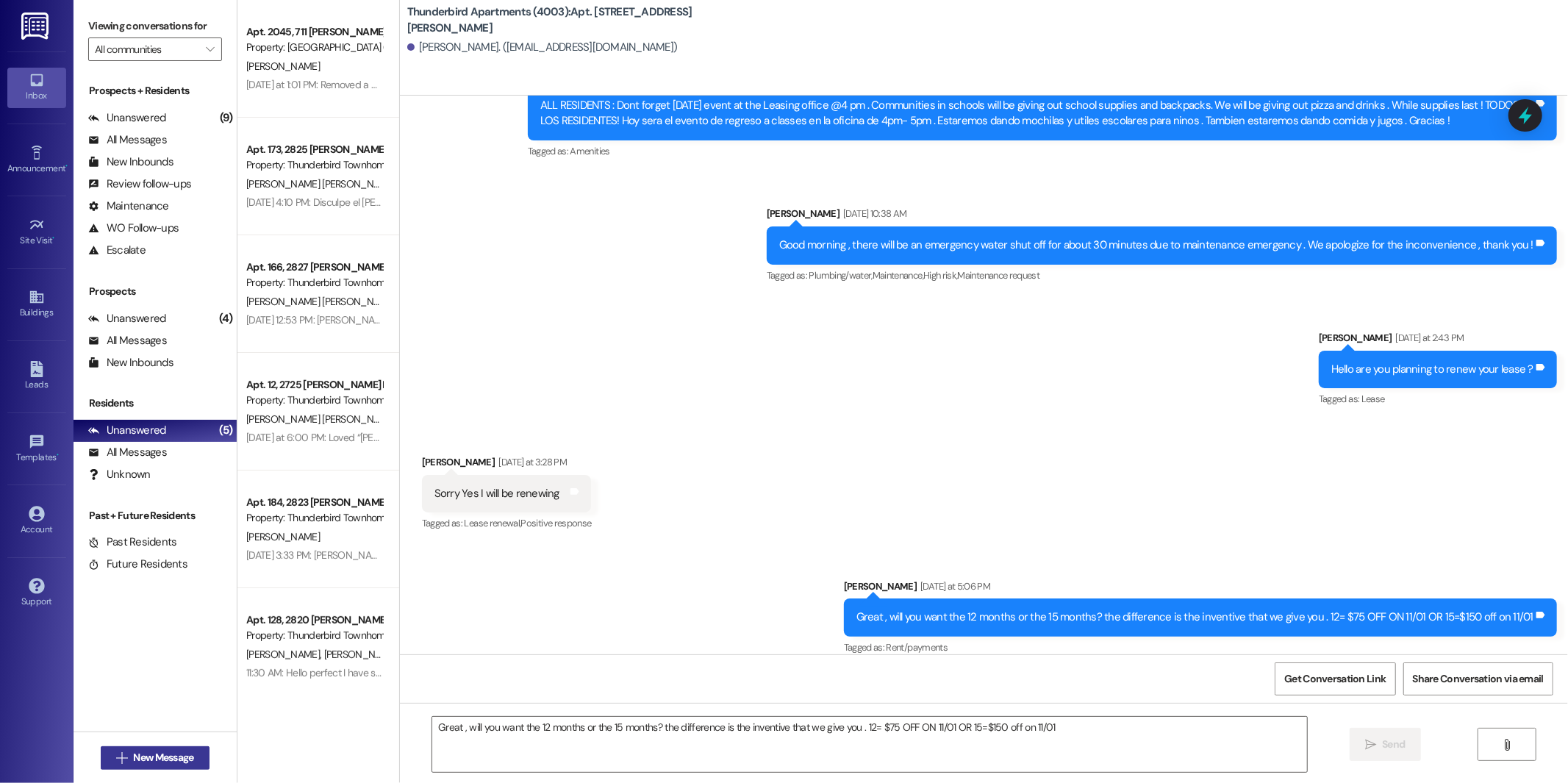
click at [177, 753] on span "New Message" at bounding box center [163, 757] width 60 height 15
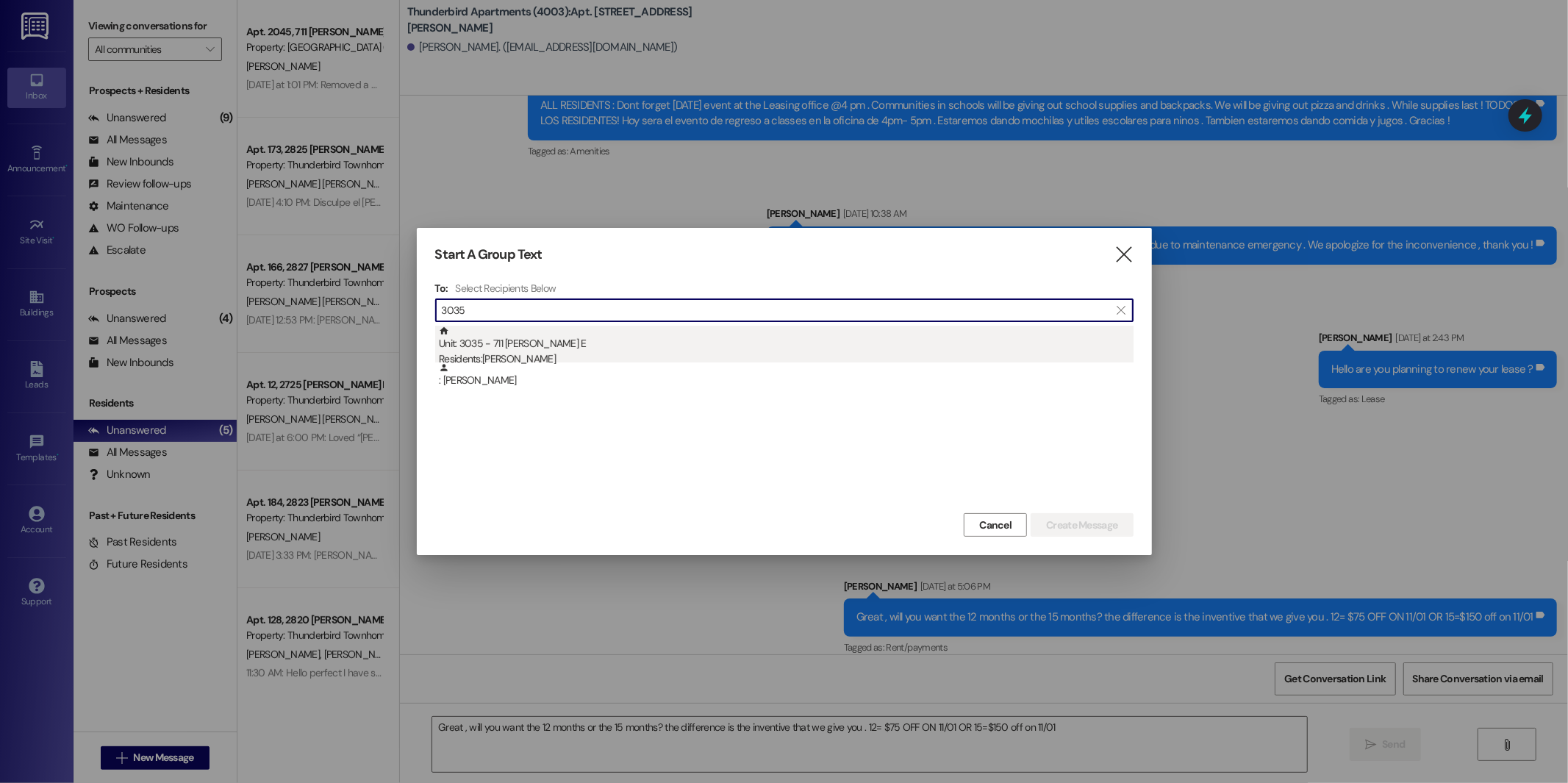
type input "3035"
click at [516, 342] on div "Unit: 3035 - 711 [PERSON_NAME] E Residents: [PERSON_NAME]" at bounding box center [786, 347] width 695 height 42
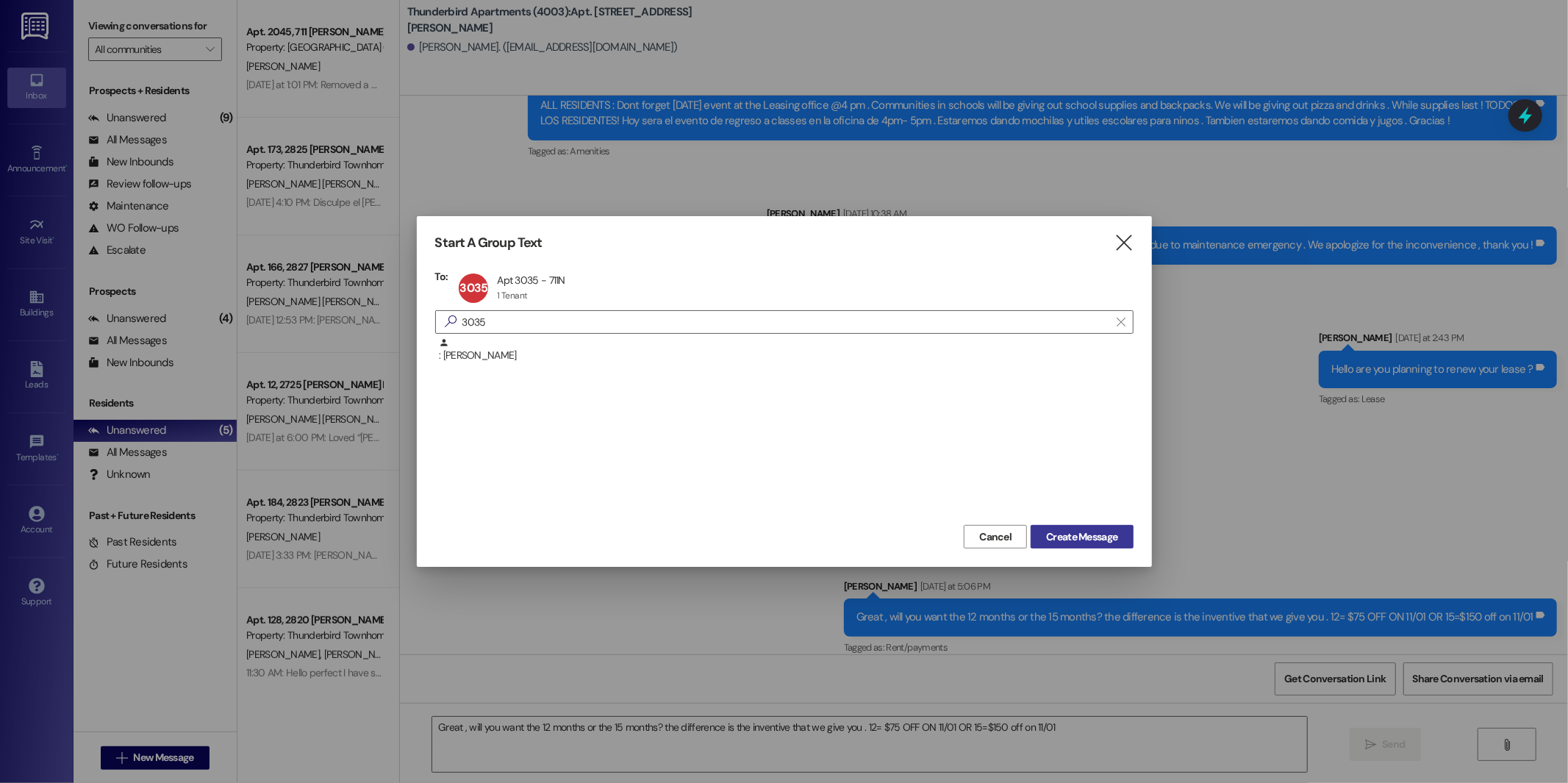
click at [1124, 543] on button "Create Message" at bounding box center [1082, 537] width 102 height 24
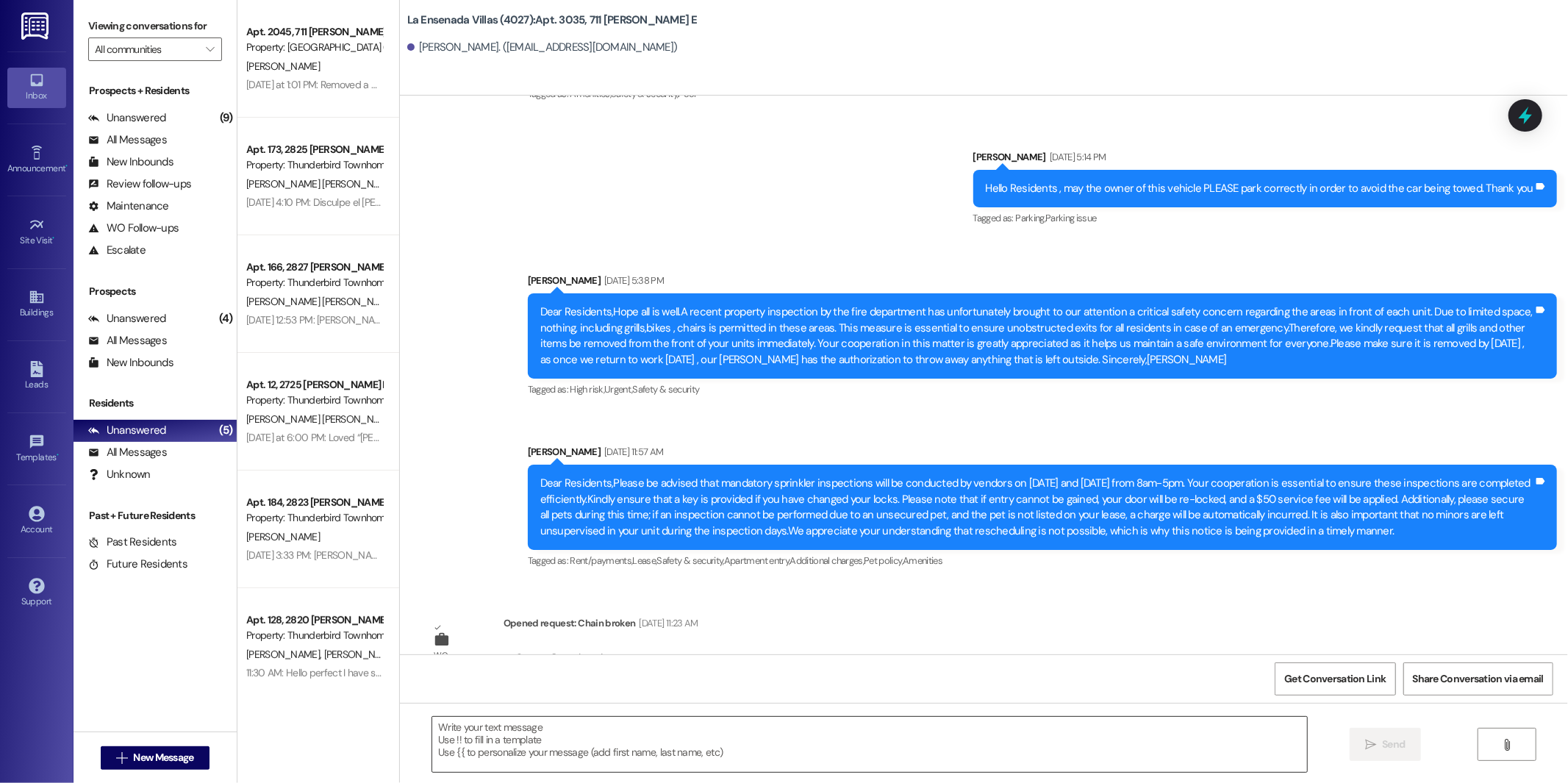
scroll to position [9554, 0]
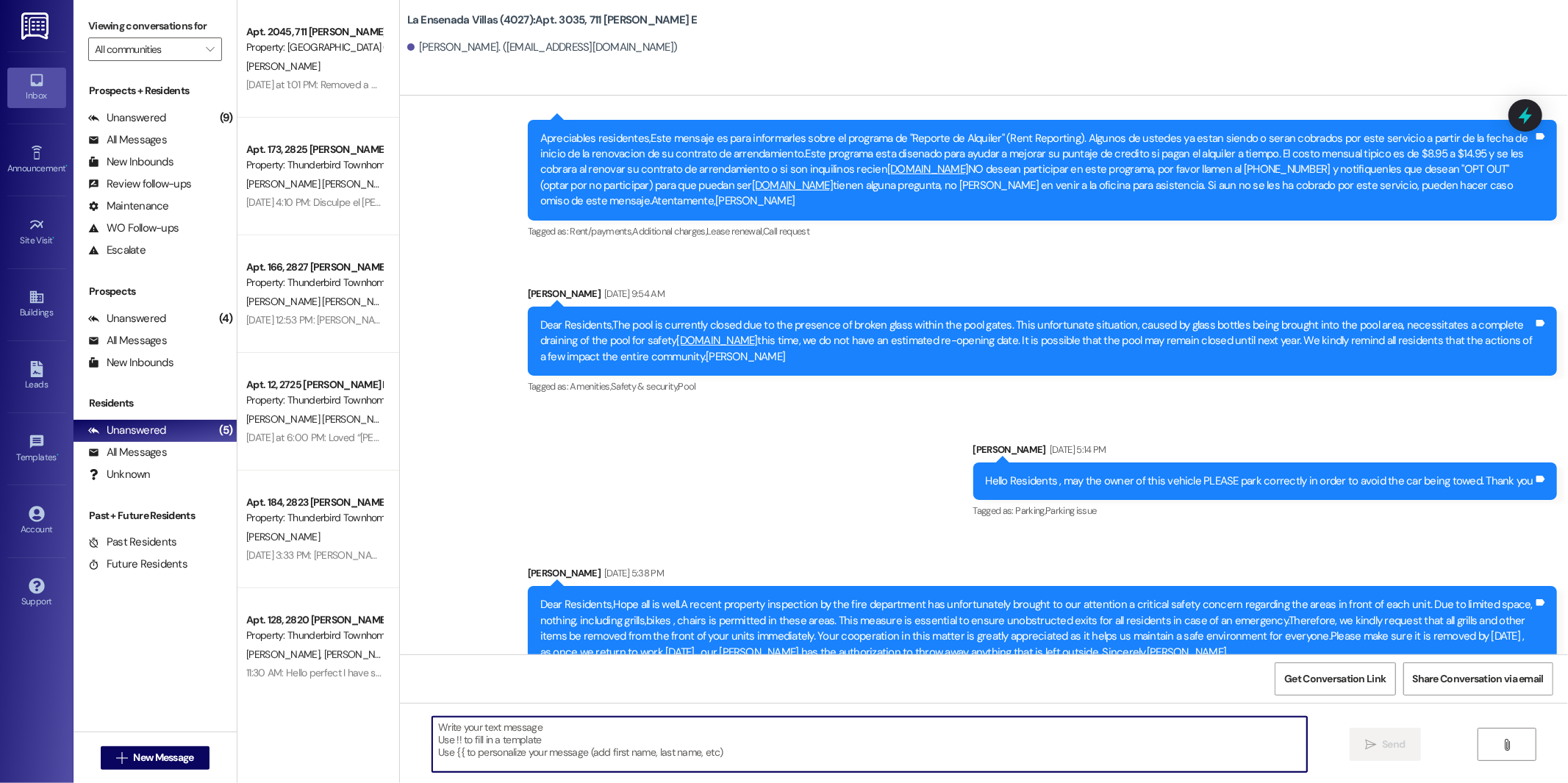
click at [642, 740] on textarea at bounding box center [869, 744] width 875 height 55
type textarea "Good morning , lease renewal was sent to your email , please sign as soon as po…"
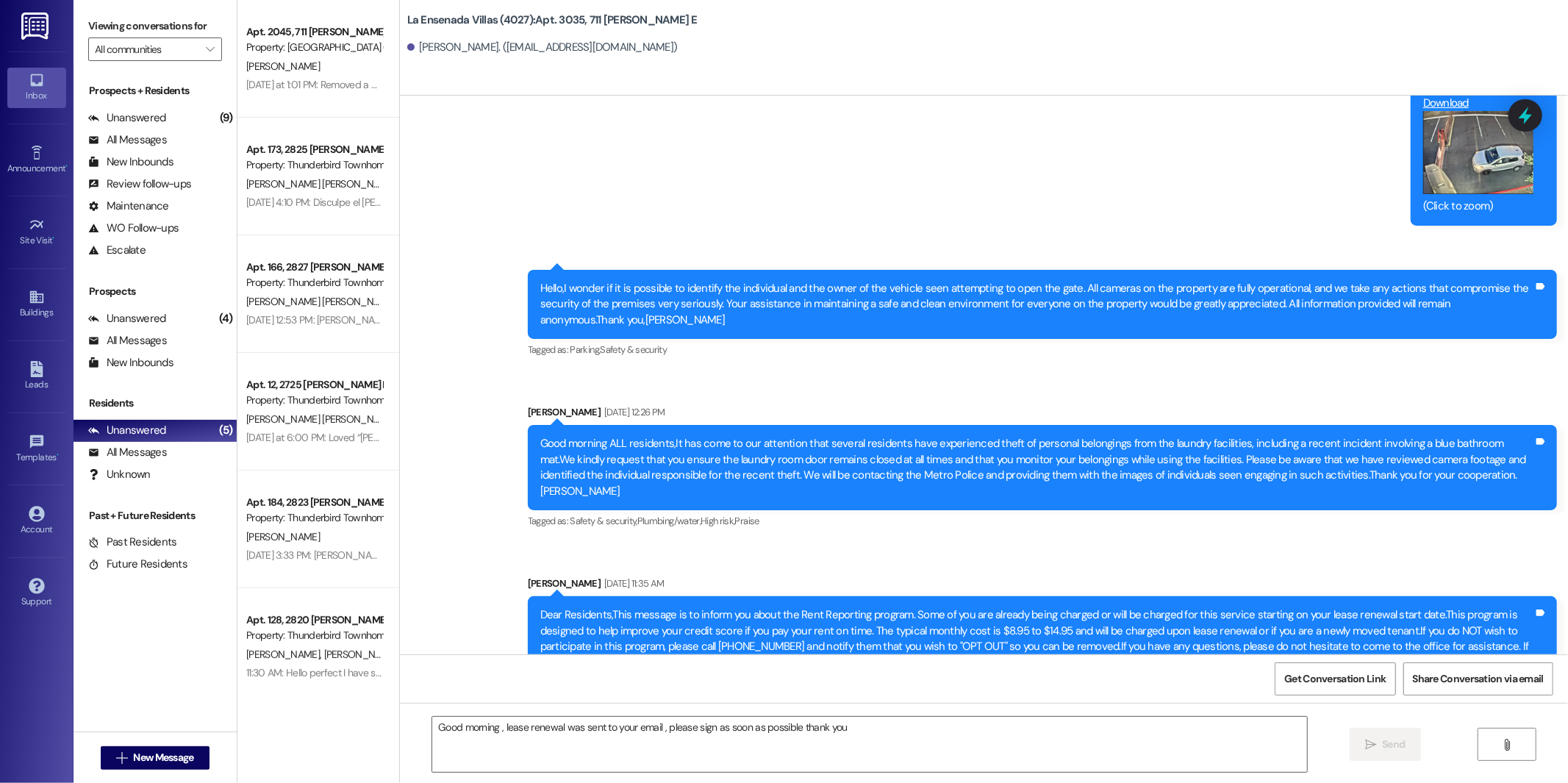
scroll to position [9948, 0]
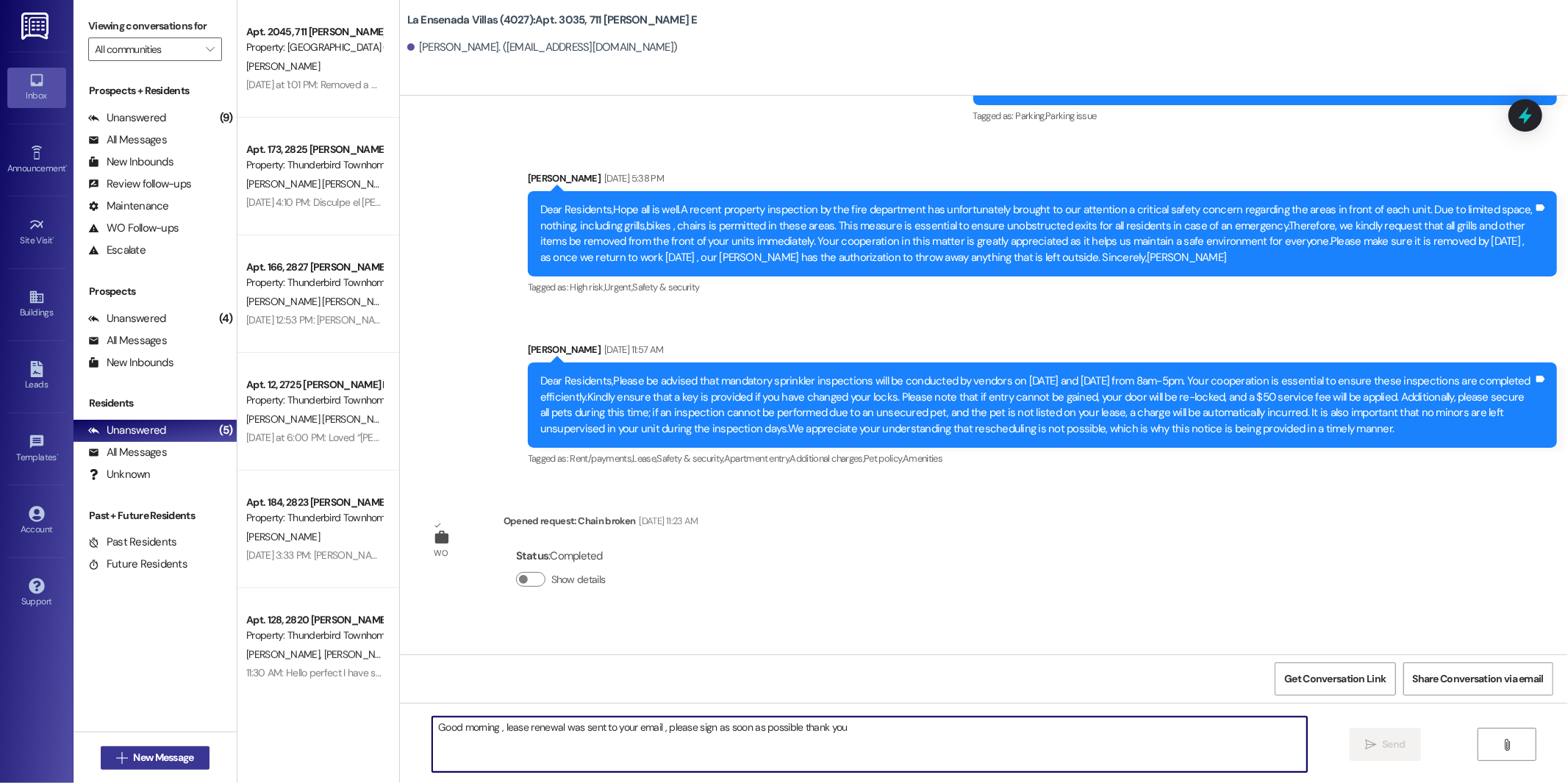
click at [177, 757] on span "New Message" at bounding box center [163, 757] width 60 height 15
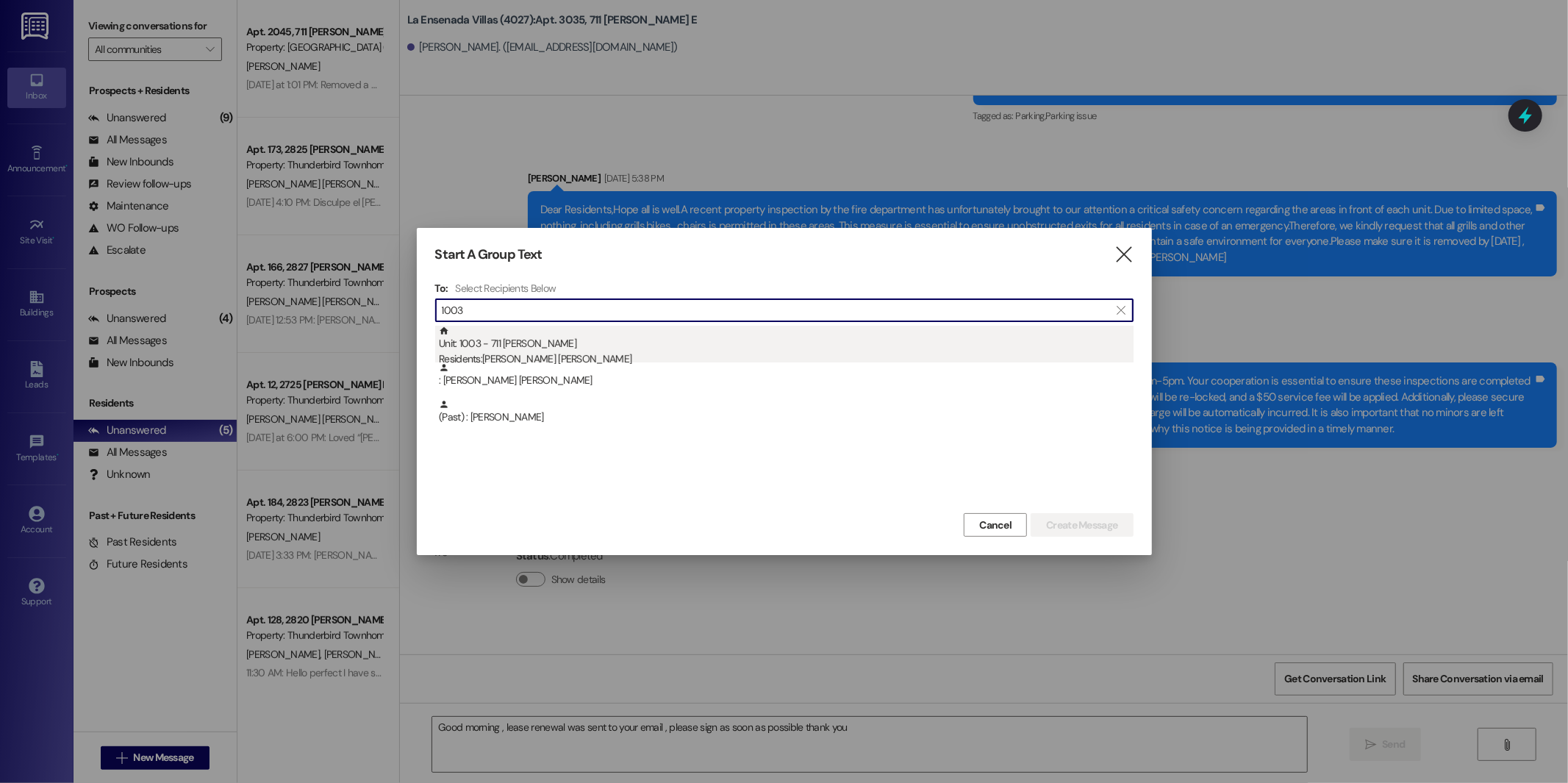
type input "1003"
click at [518, 358] on div "Residents: [PERSON_NAME] [PERSON_NAME]" at bounding box center [786, 359] width 695 height 15
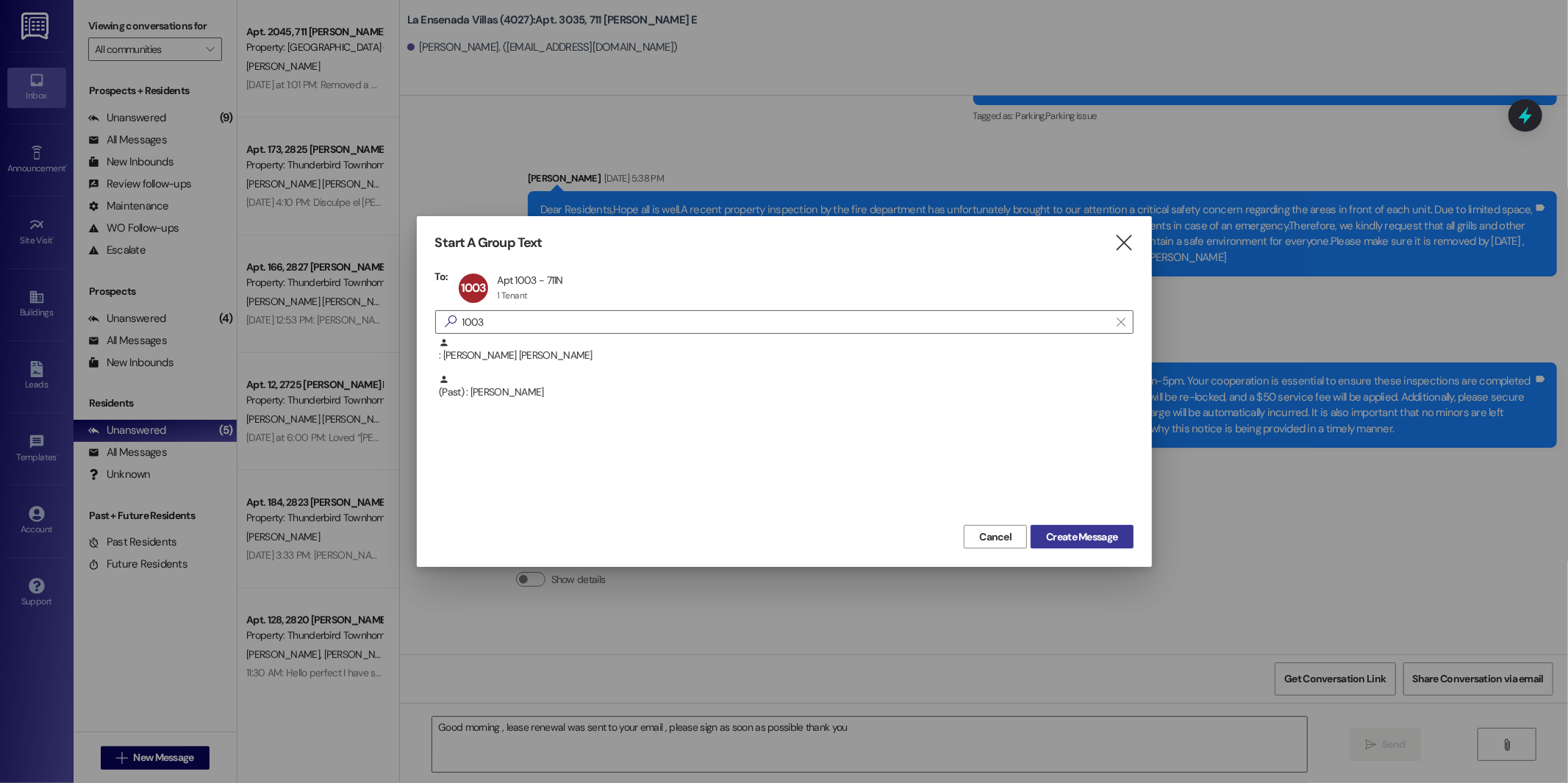
click at [1114, 537] on span "Create Message" at bounding box center [1081, 536] width 71 height 15
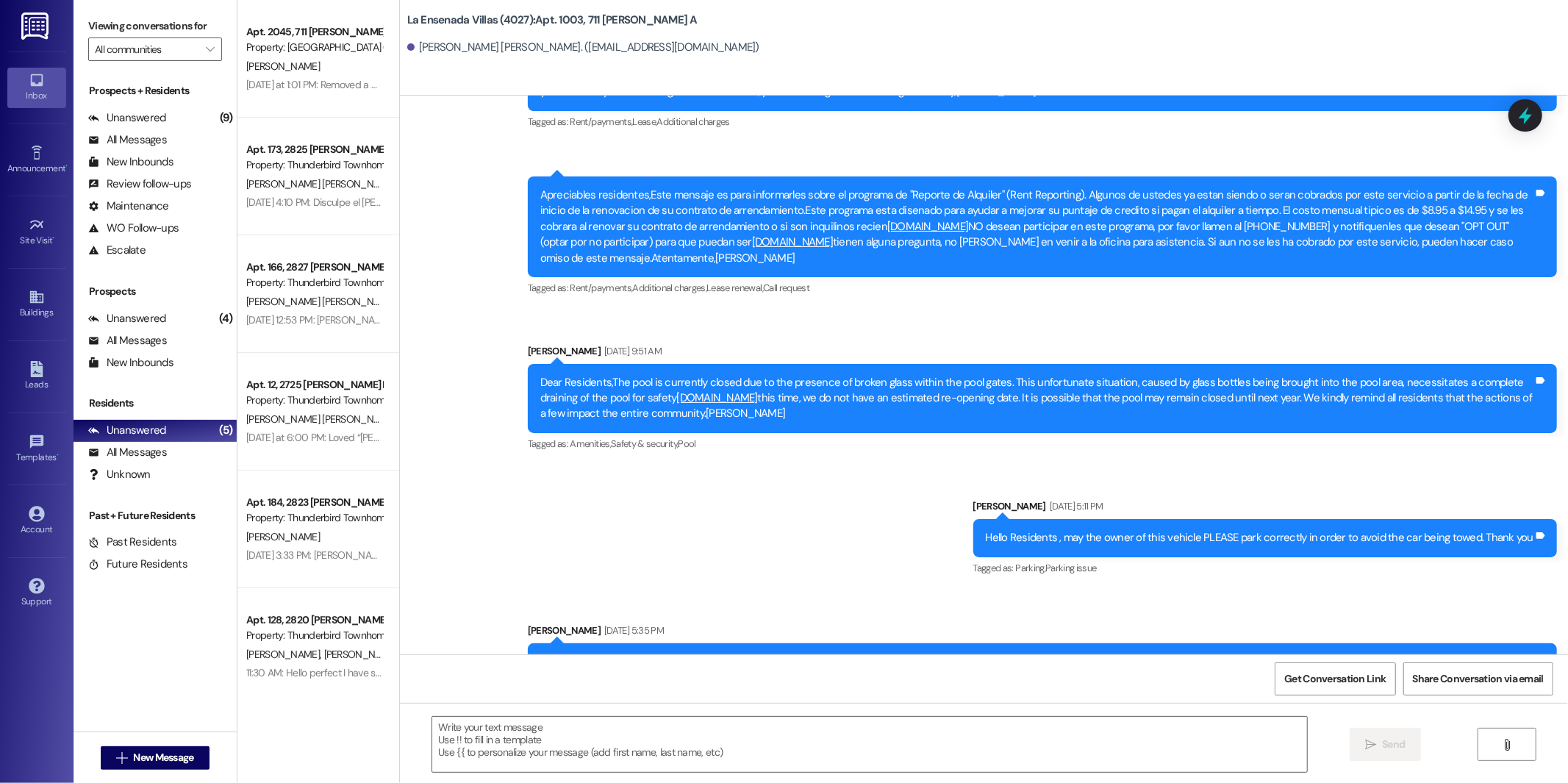
scroll to position [5533, 0]
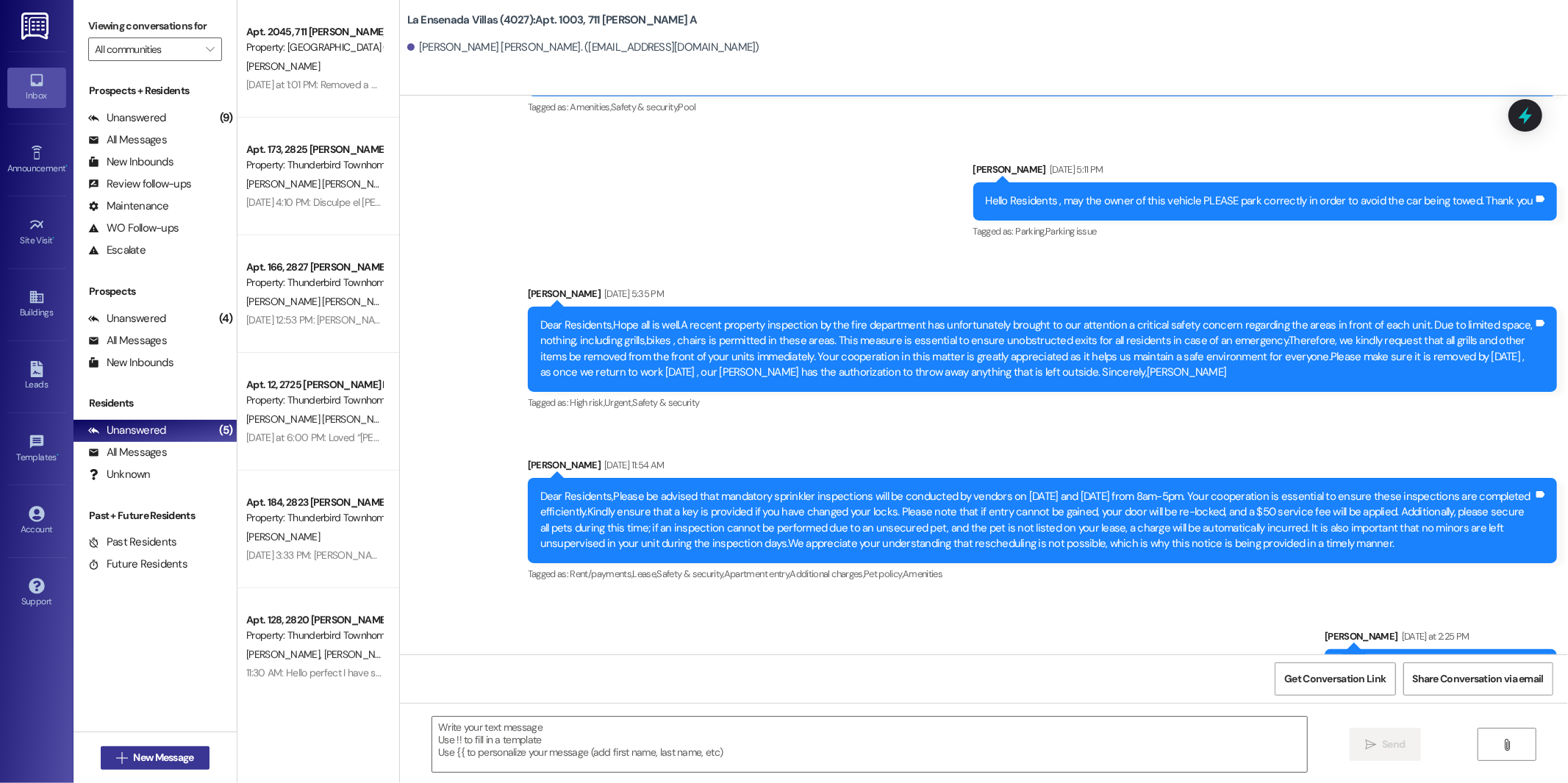
click at [144, 767] on button " New Message" at bounding box center [155, 759] width 109 height 24
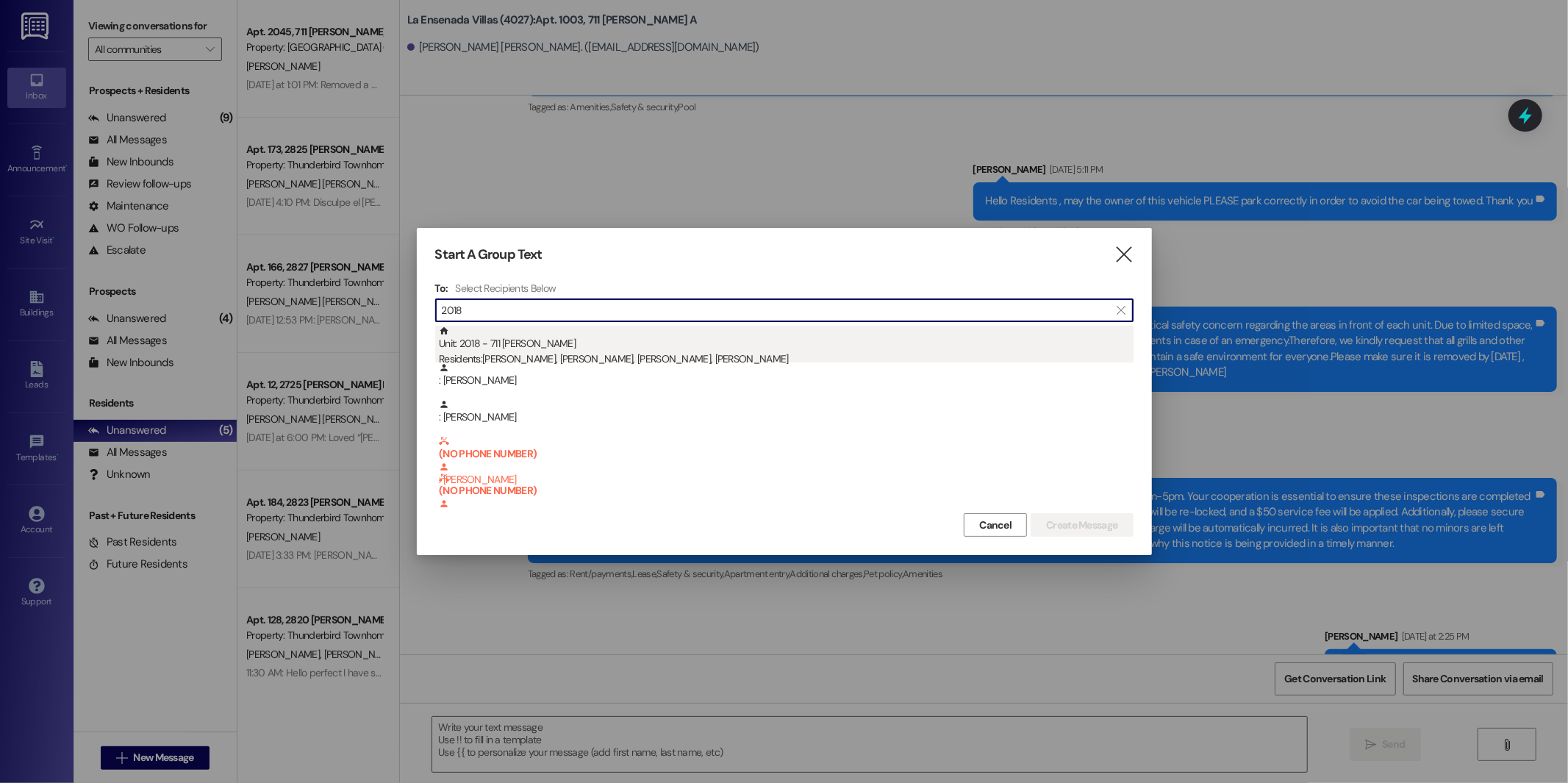
type input "2018"
click at [621, 355] on div "Residents: [PERSON_NAME], [PERSON_NAME], [PERSON_NAME], [PERSON_NAME]" at bounding box center [786, 359] width 695 height 15
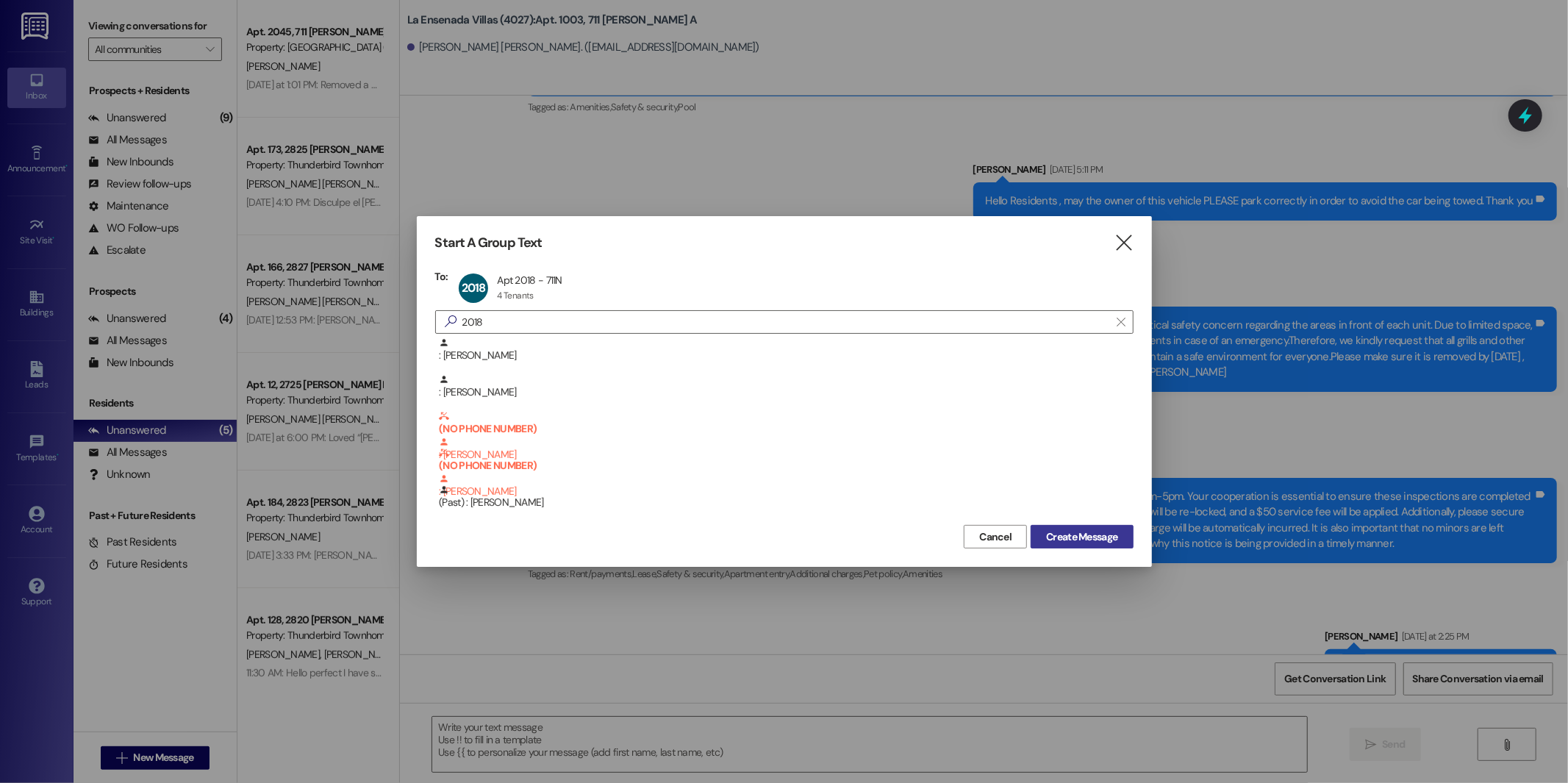
click at [1055, 540] on span "Create Message" at bounding box center [1081, 536] width 71 height 15
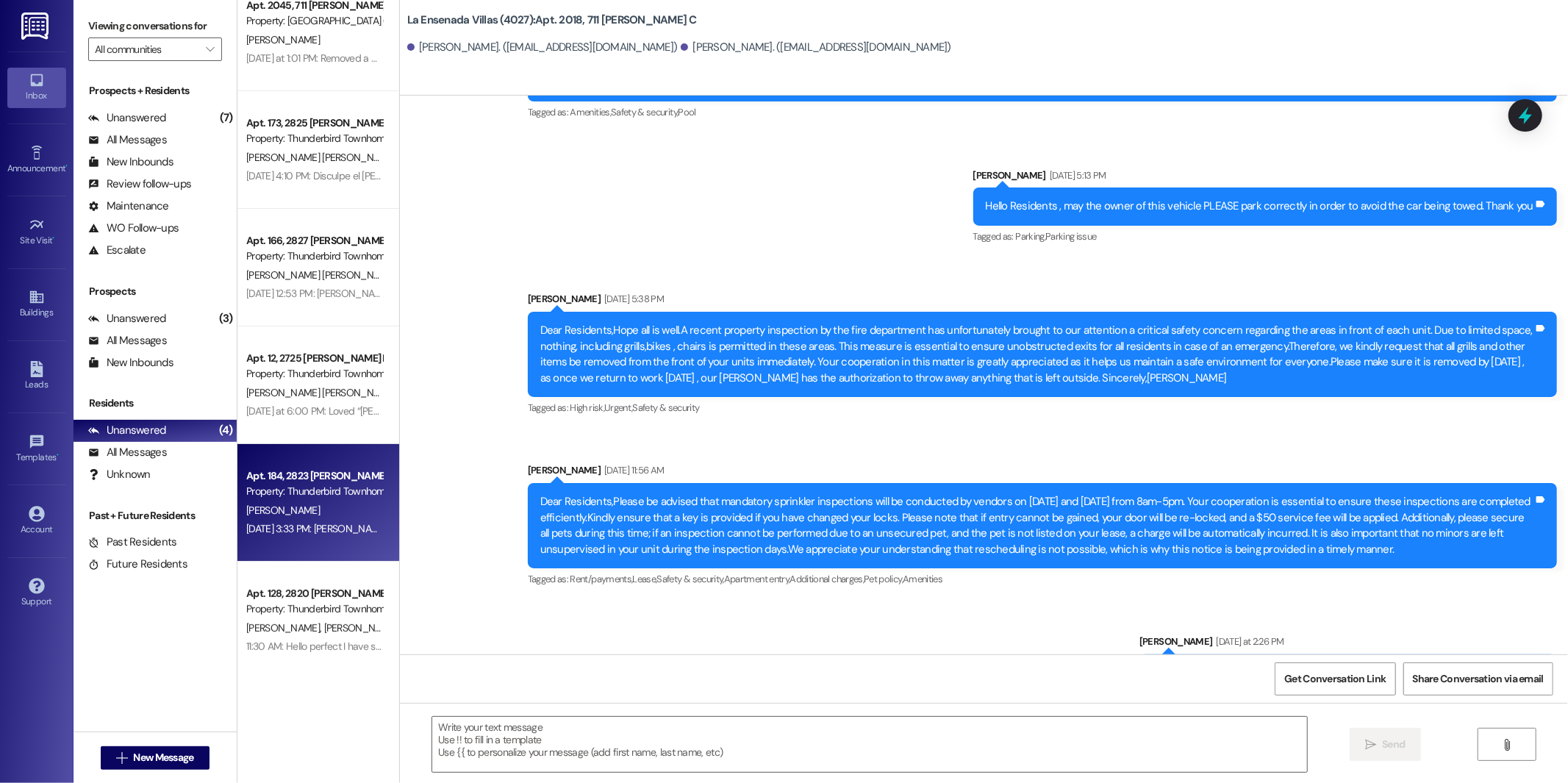
scroll to position [0, 0]
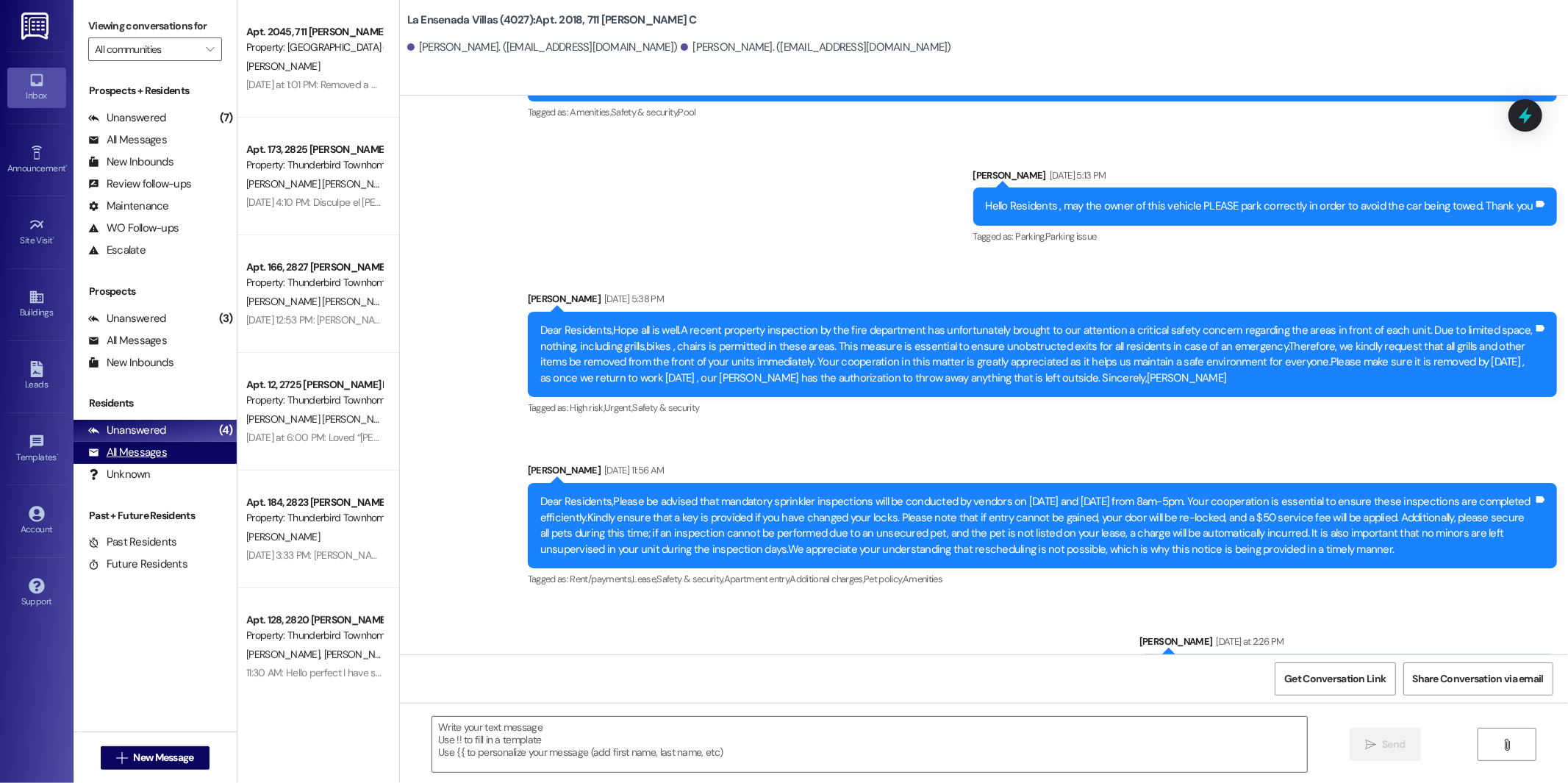
click at [170, 448] on div "All Messages (undefined)" at bounding box center [156, 453] width 164 height 22
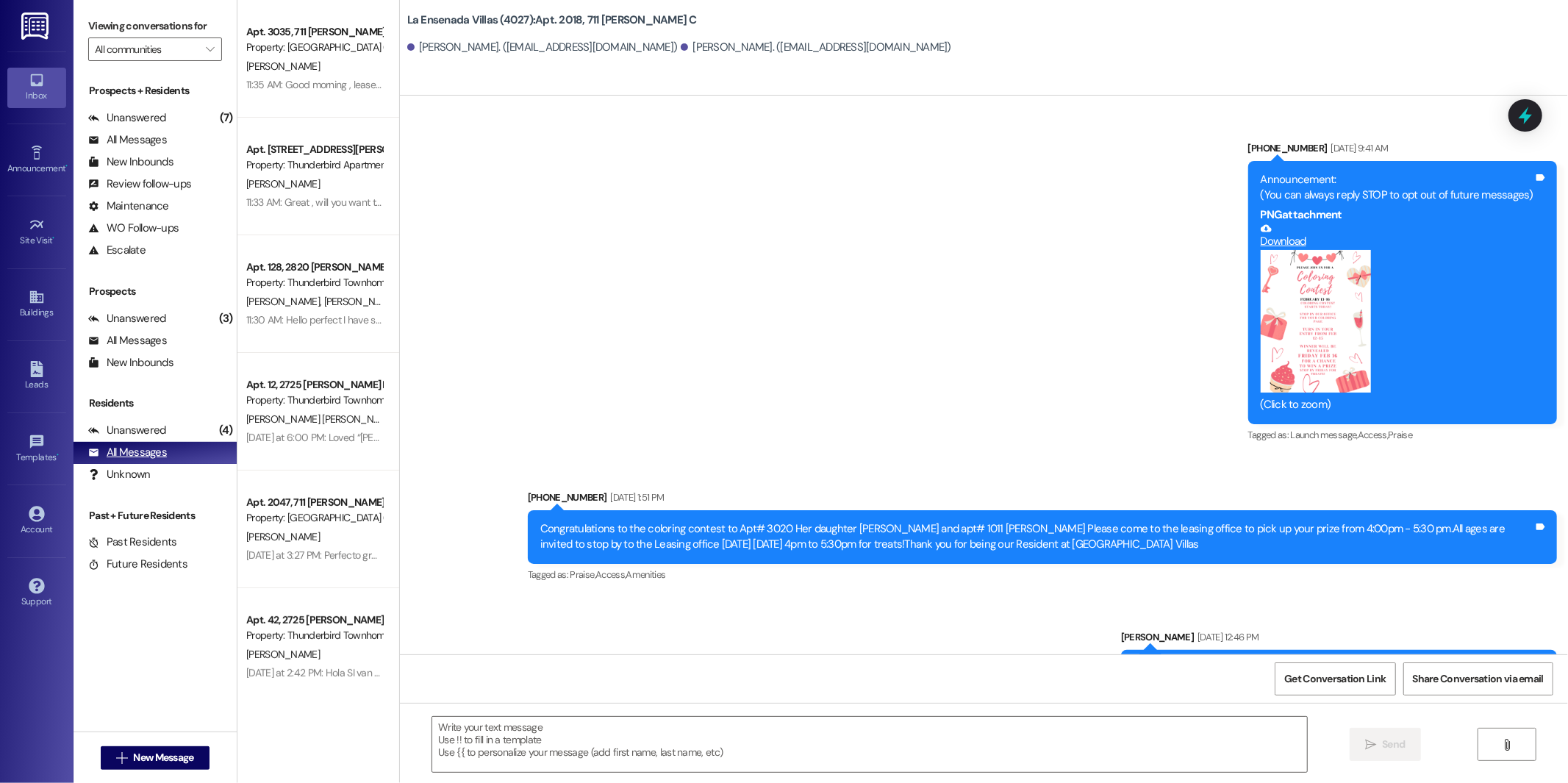
scroll to position [18734, 0]
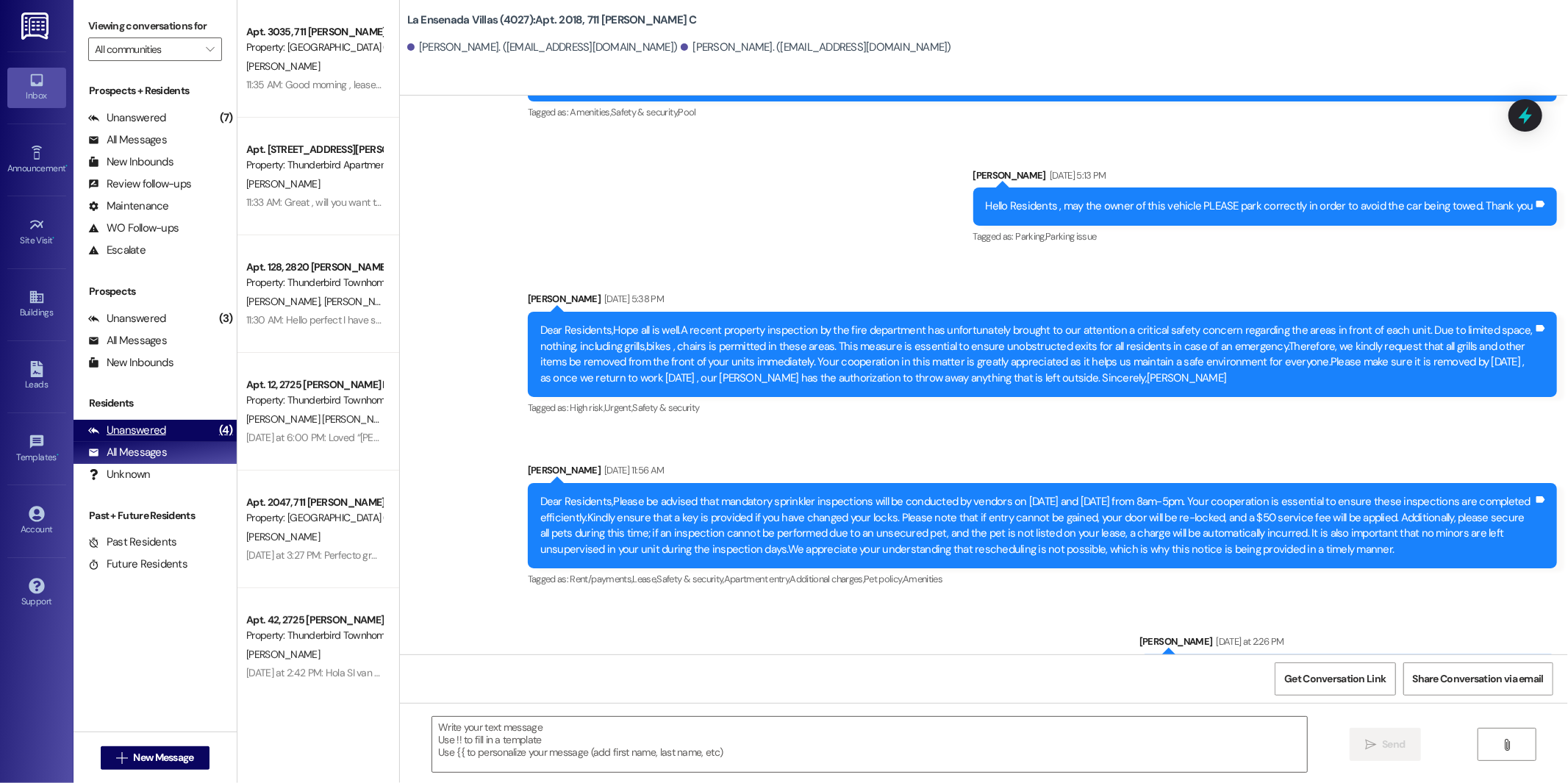
click at [157, 434] on div "Unanswered" at bounding box center [127, 430] width 78 height 15
